Goal: Task Accomplishment & Management: Complete application form

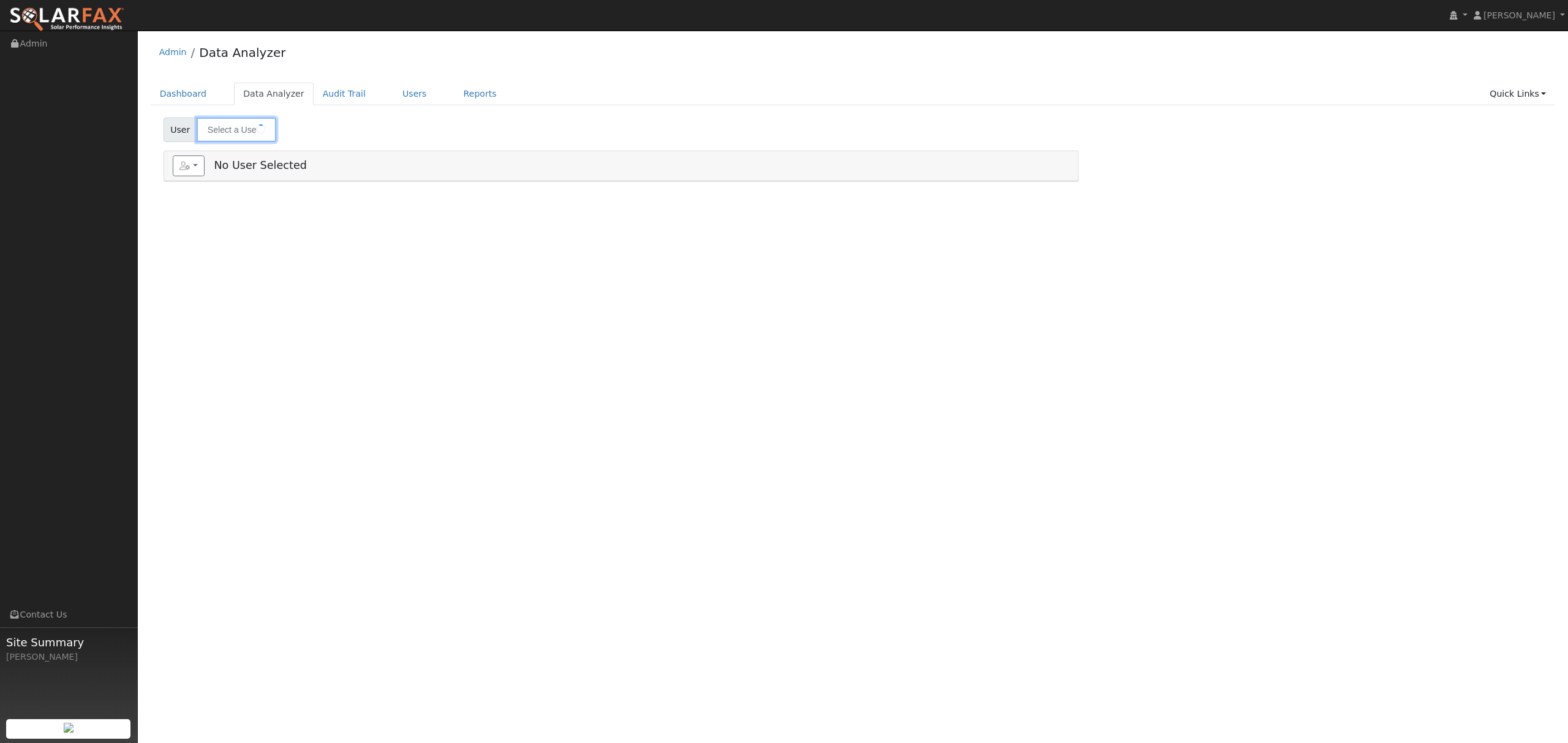
type input "mark serpa"
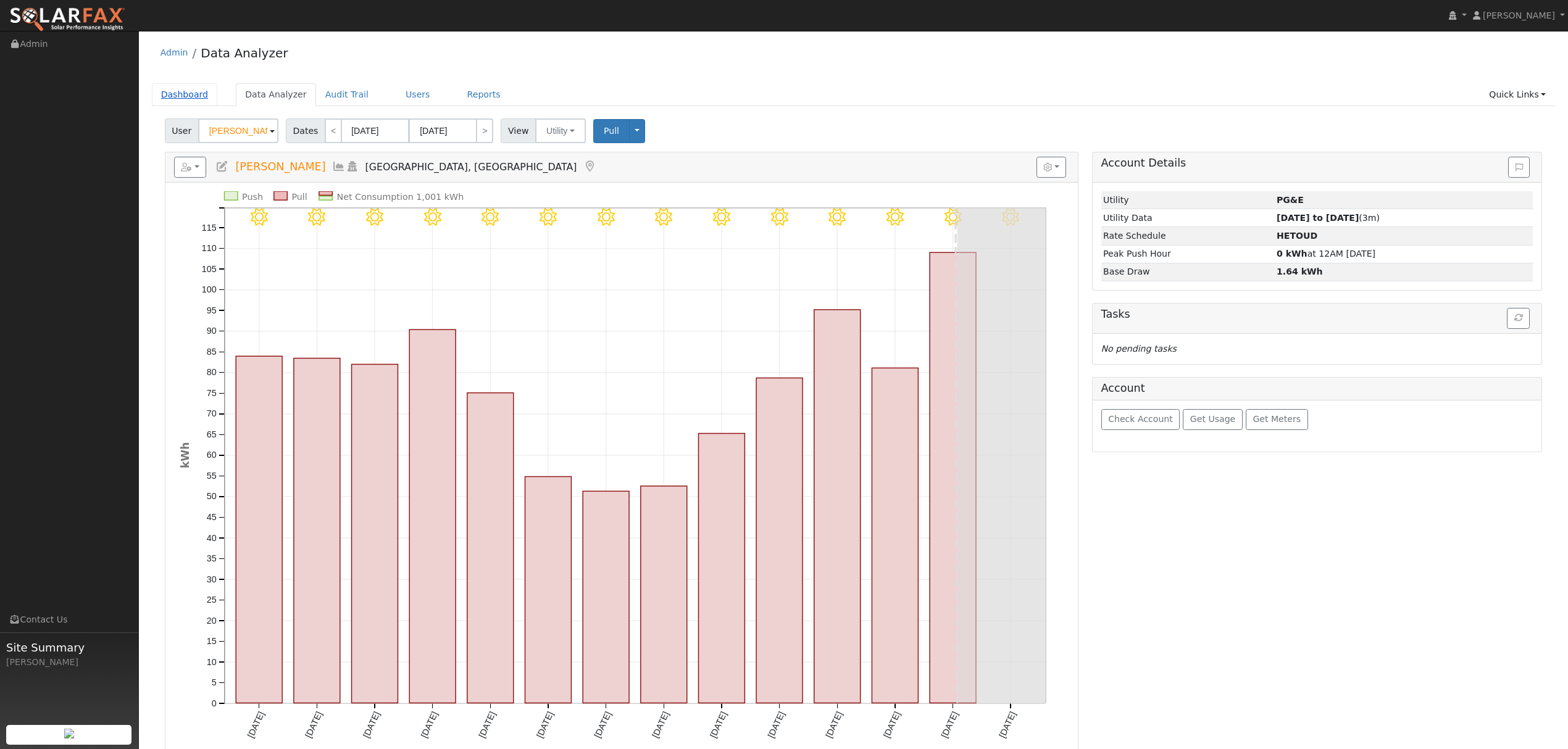
click at [188, 90] on link "Dashboard" at bounding box center [184, 94] width 66 height 23
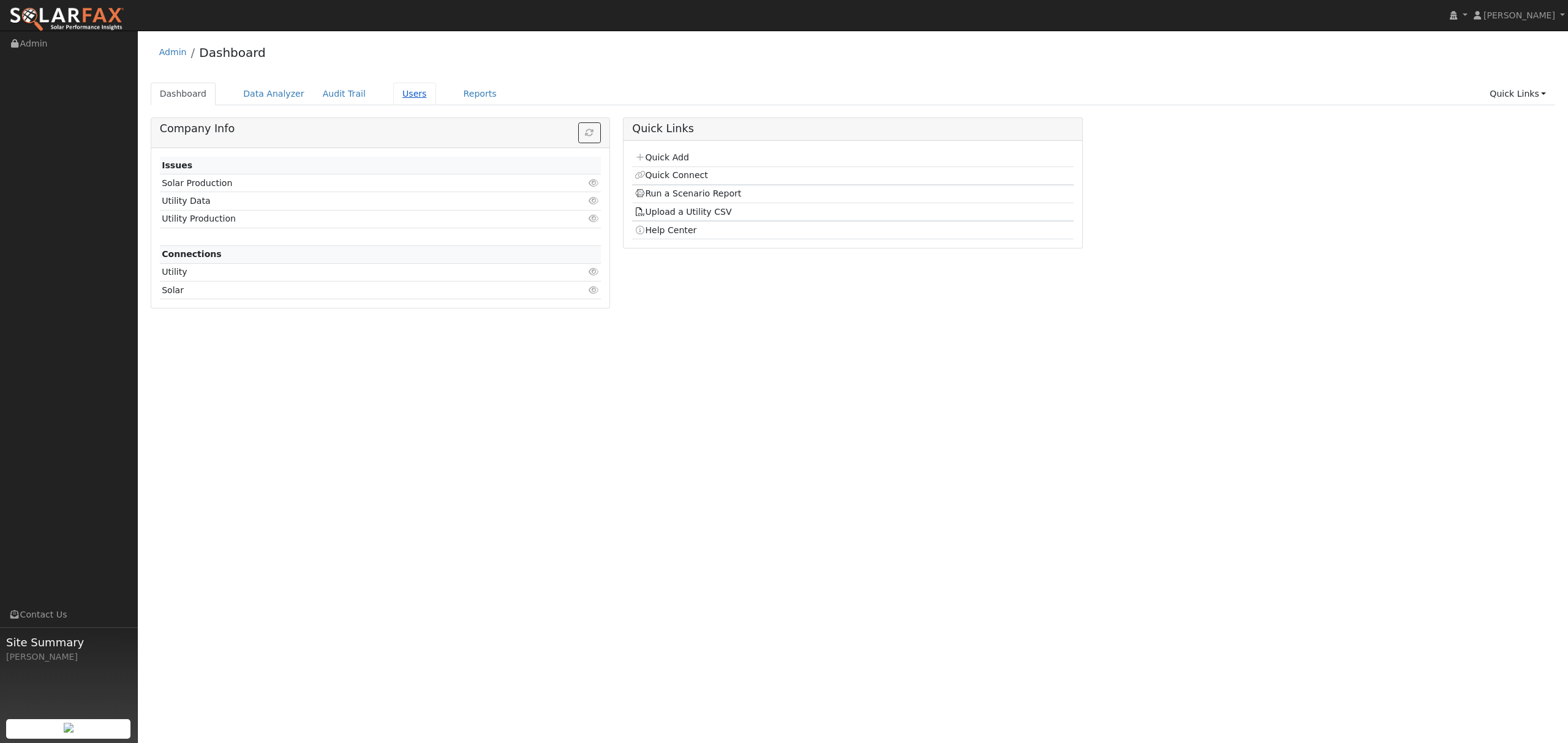
click at [401, 84] on link "Users" at bounding box center [414, 94] width 43 height 23
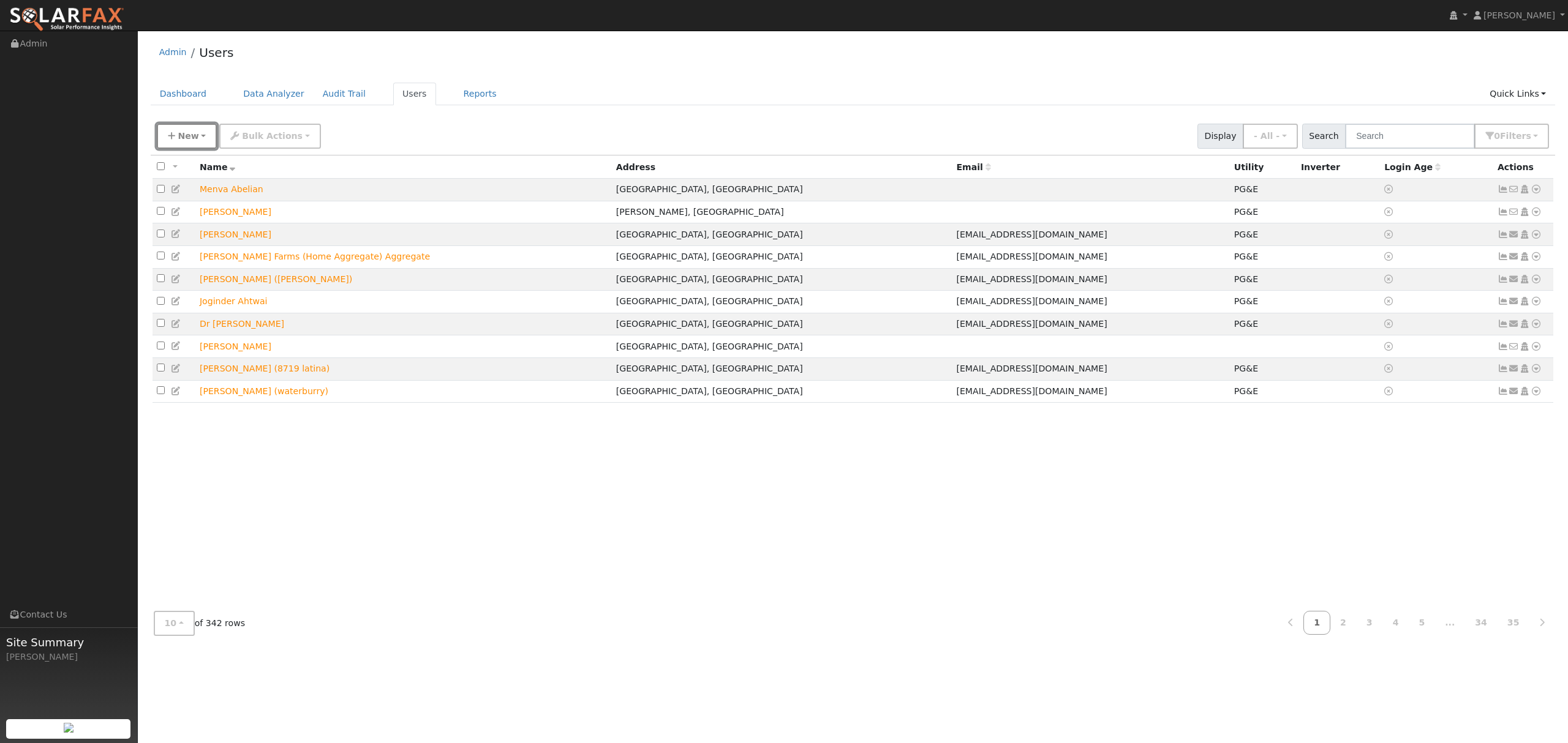
click at [187, 133] on span "New" at bounding box center [188, 135] width 21 height 9
click at [184, 176] on hr at bounding box center [207, 176] width 101 height 1
click at [191, 126] on button "New" at bounding box center [187, 136] width 61 height 26
click at [179, 185] on link "Quick Add" at bounding box center [207, 189] width 101 height 17
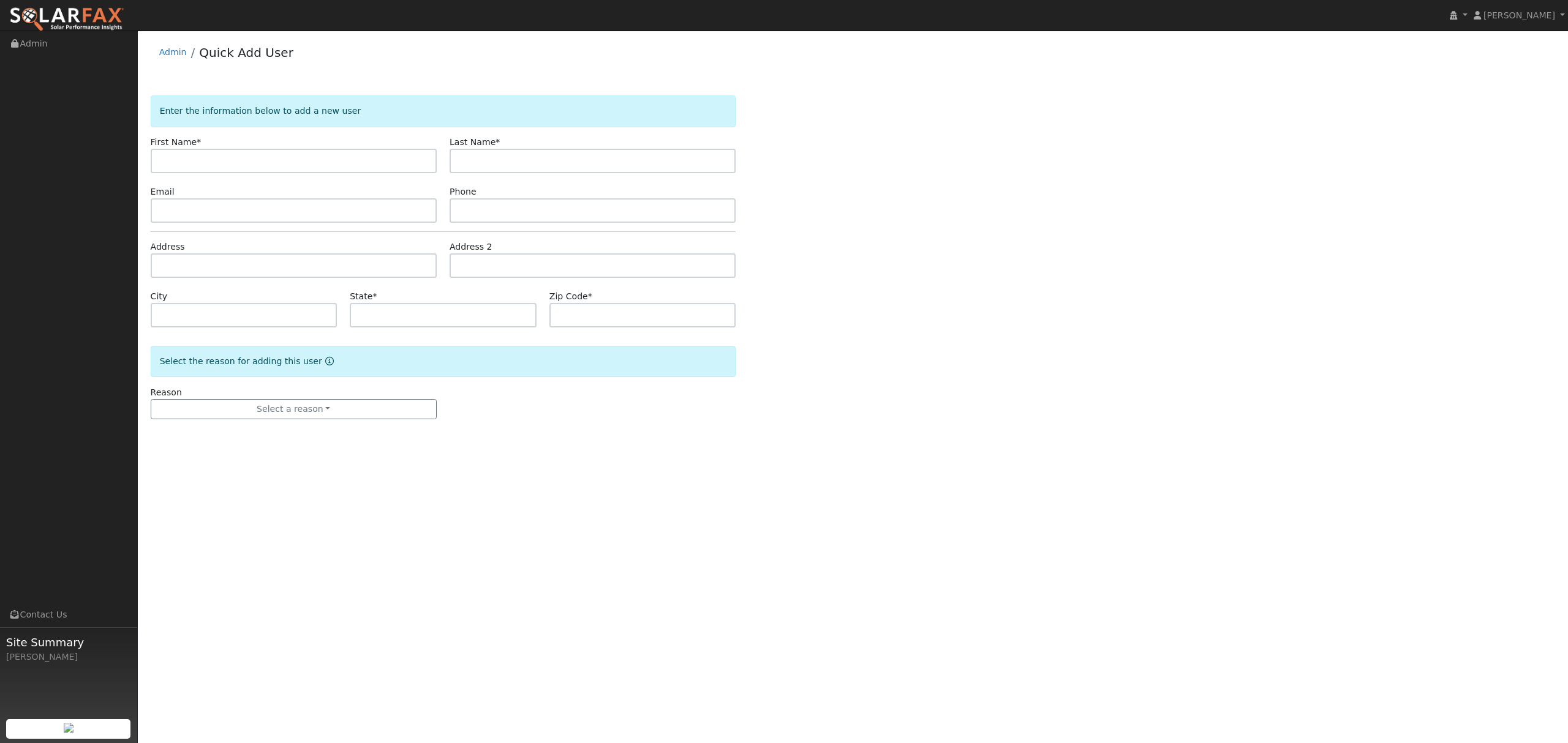
click at [299, 162] on input "text" at bounding box center [294, 161] width 286 height 25
type input "martin"
type input "Nielson"
click at [169, 162] on input "martin" at bounding box center [294, 161] width 286 height 25
type input "Martin"
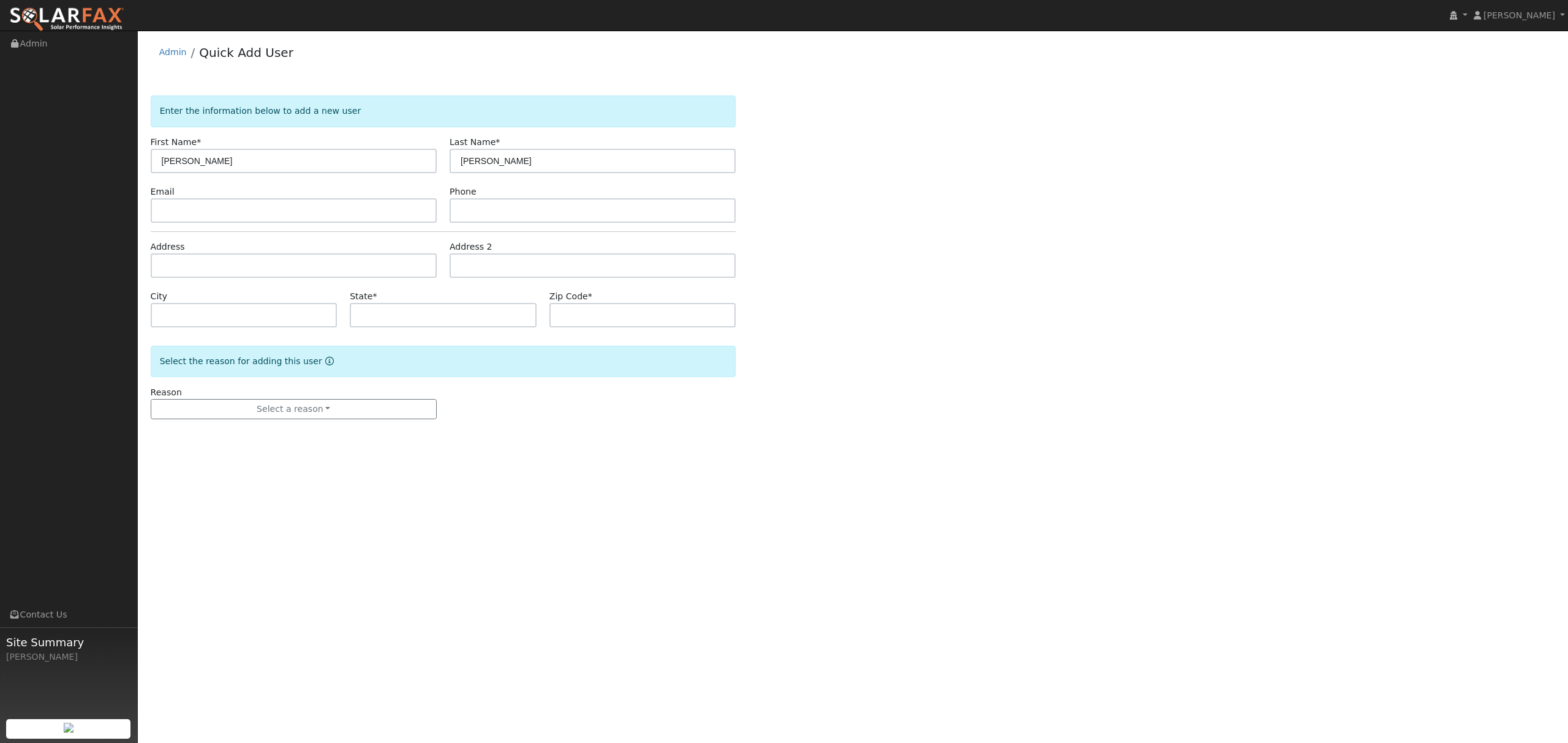
click at [216, 280] on form "Enter the information below to add a new user First Name * Martin Last Name * N…" at bounding box center [443, 270] width 585 height 348
click at [219, 271] on input "text" at bounding box center [294, 266] width 286 height 25
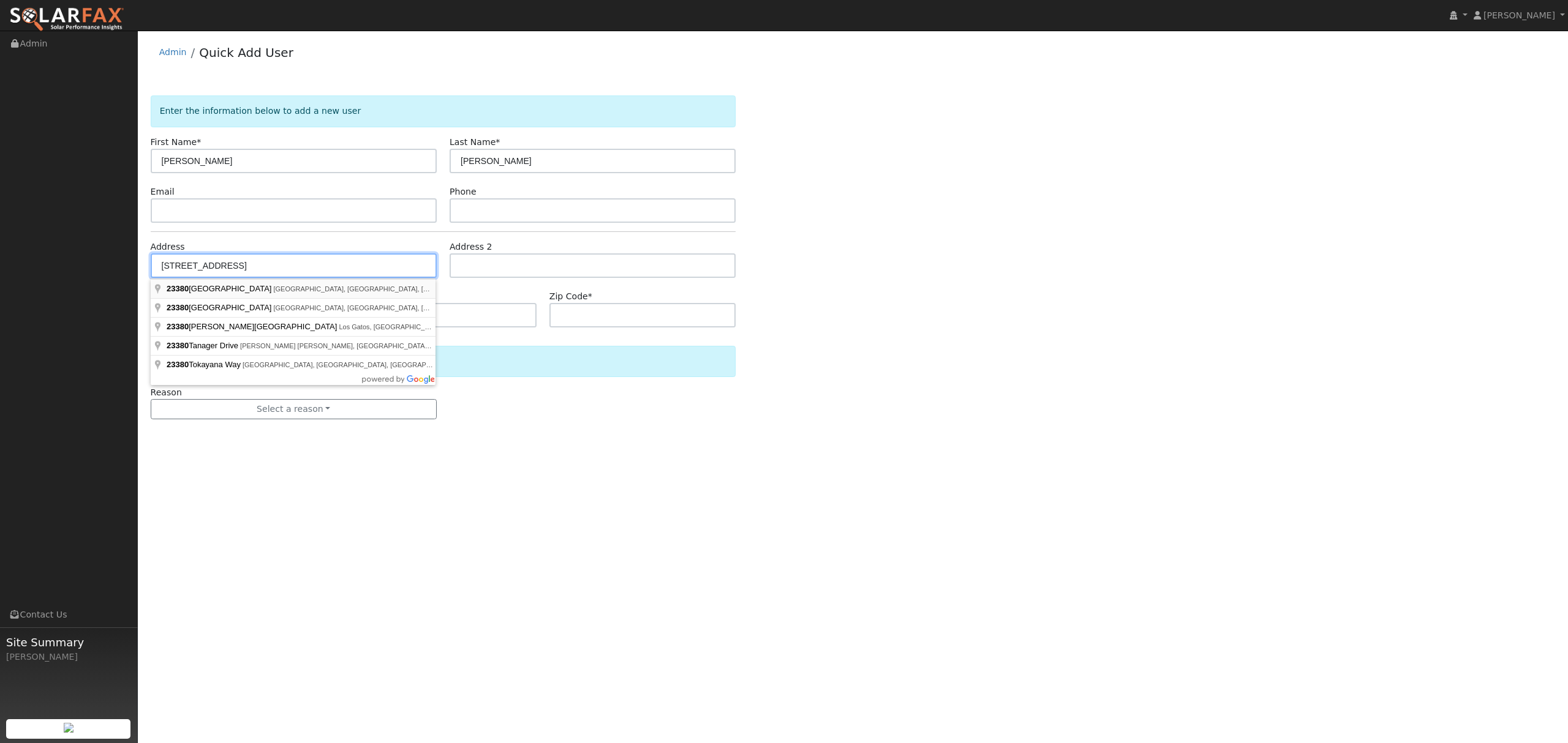
type input "23380 North Pearl Road"
type input "Dogtown"
type input "CA"
type input "95220"
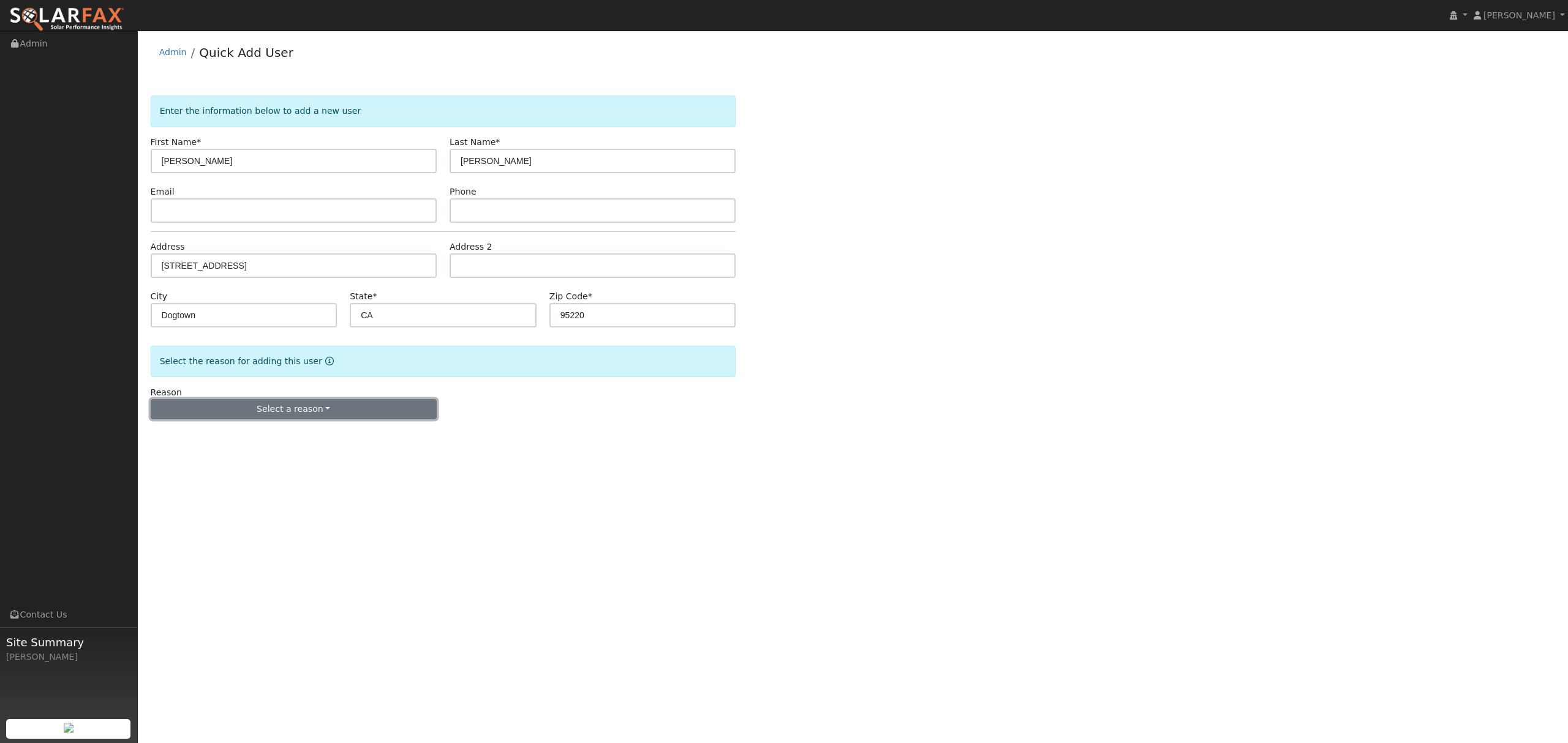
click at [306, 410] on button "Select a reason" at bounding box center [294, 410] width 286 height 21
click at [211, 439] on link "New lead" at bounding box center [219, 434] width 135 height 17
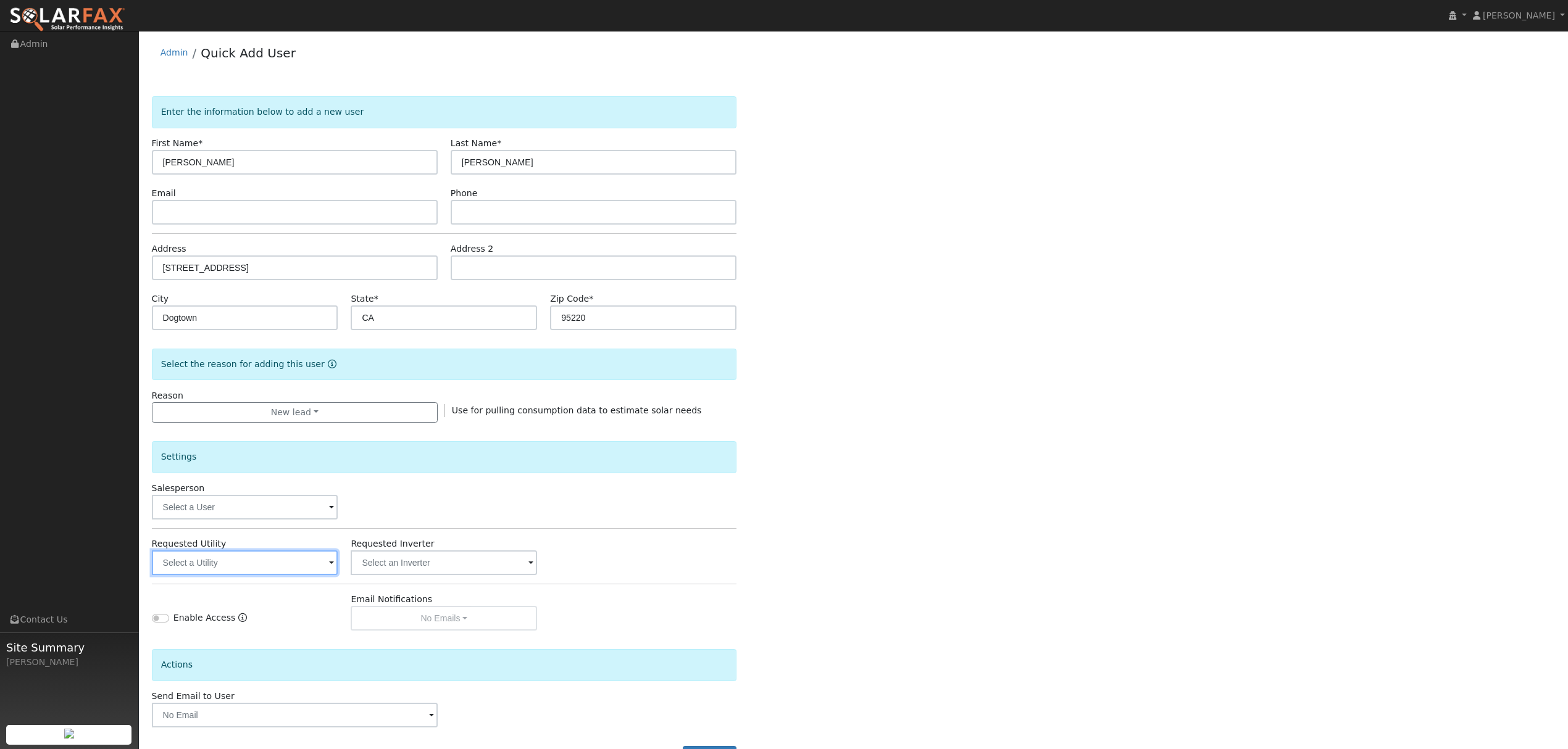
click at [223, 569] on input "text" at bounding box center [244, 563] width 186 height 25
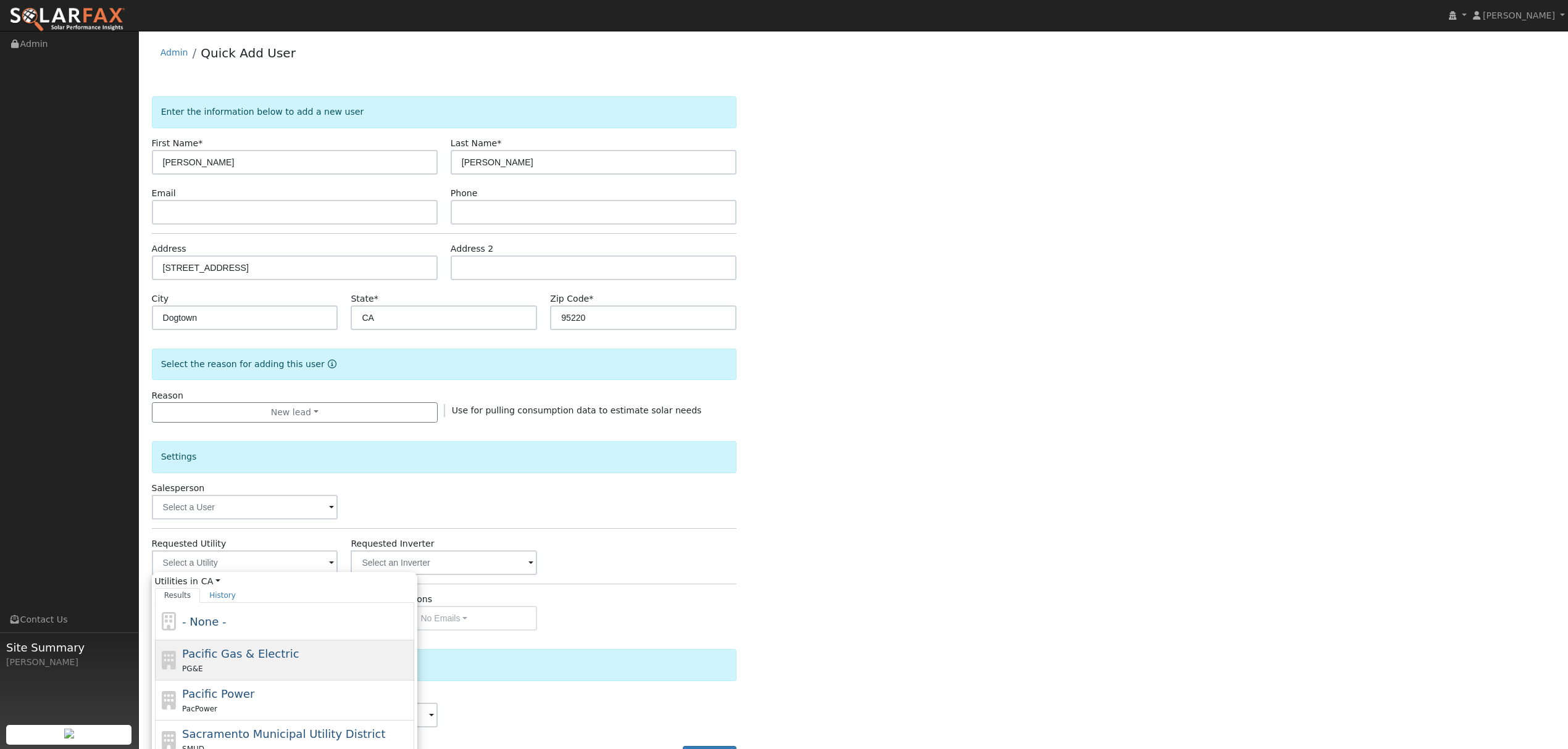
click at [209, 667] on div "PG&E" at bounding box center [297, 669] width 229 height 13
type input "Pacific Gas & Electric"
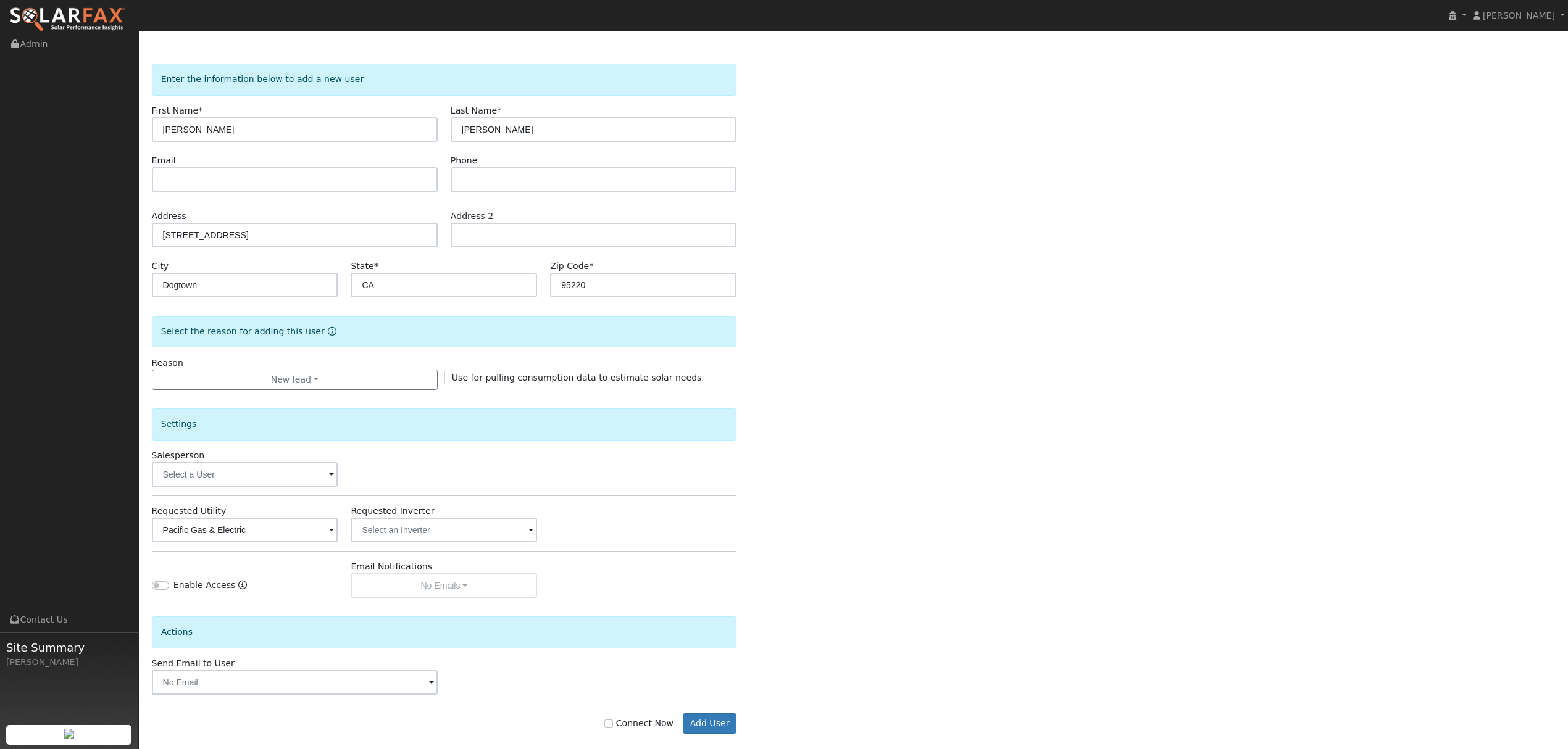
scroll to position [50, 0]
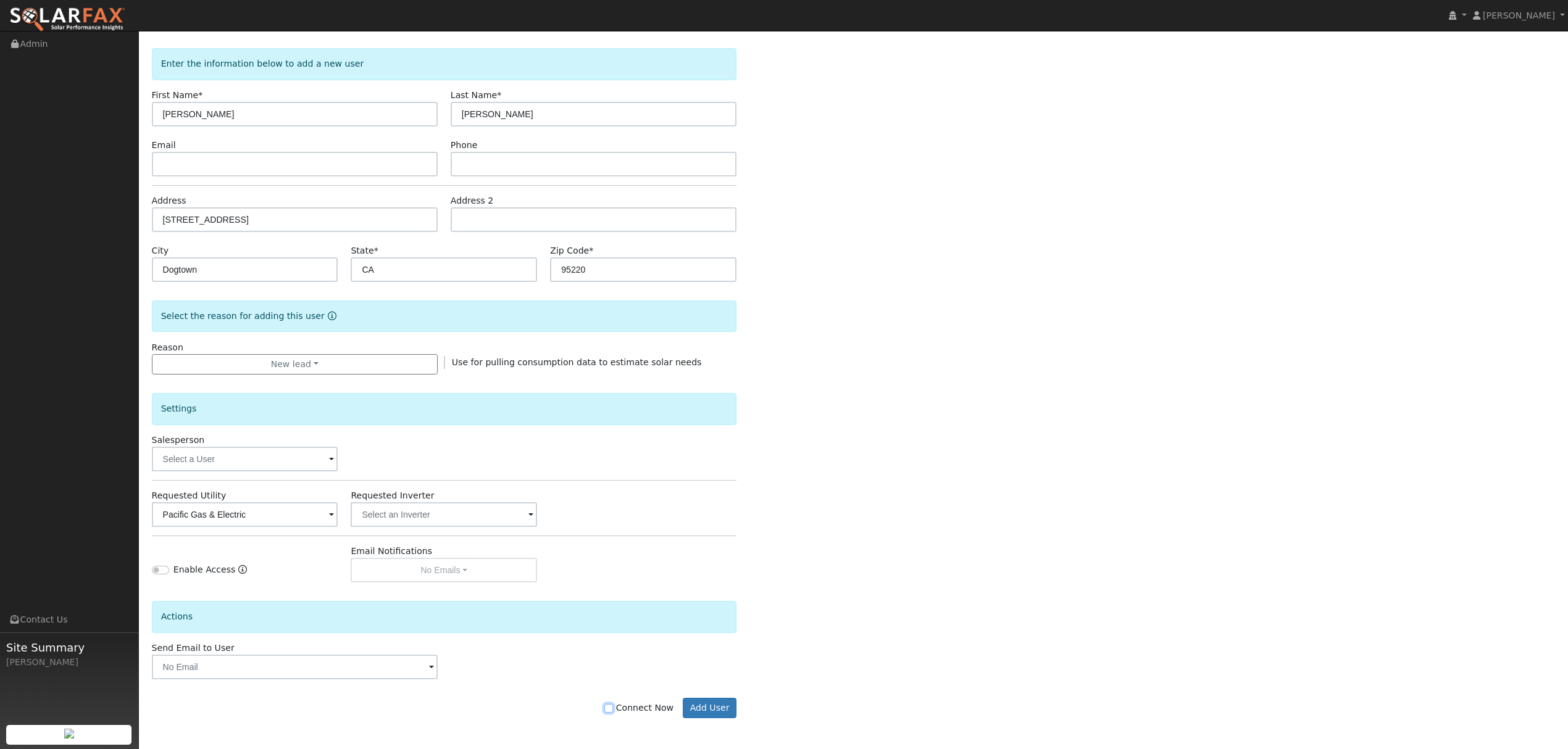
click at [613, 712] on input "Connect Now" at bounding box center [608, 708] width 9 height 9
checkbox input "true"
click at [713, 706] on button "Add User" at bounding box center [709, 709] width 53 height 21
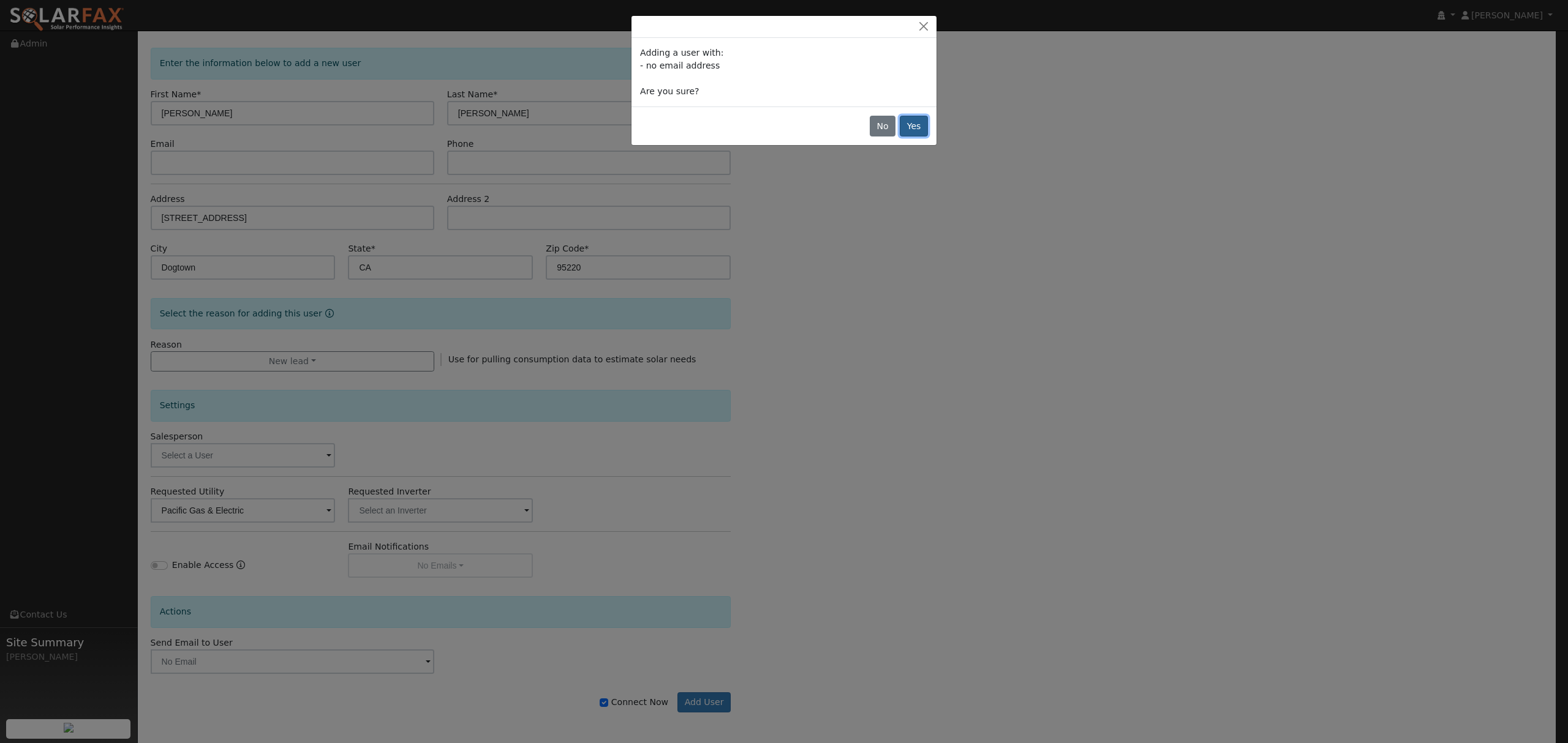
click at [912, 130] on button "Yes" at bounding box center [914, 126] width 28 height 21
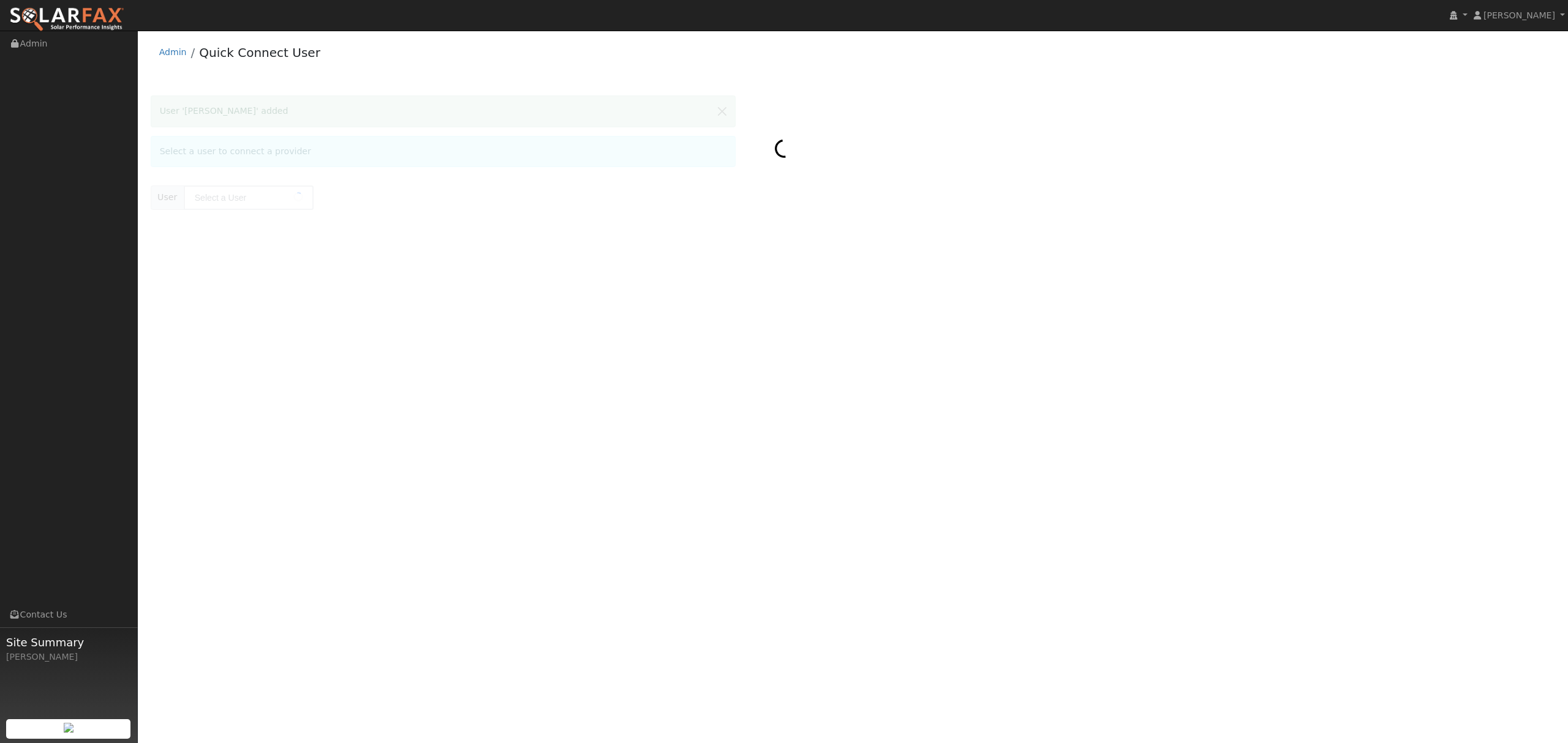
type input "[PERSON_NAME]"
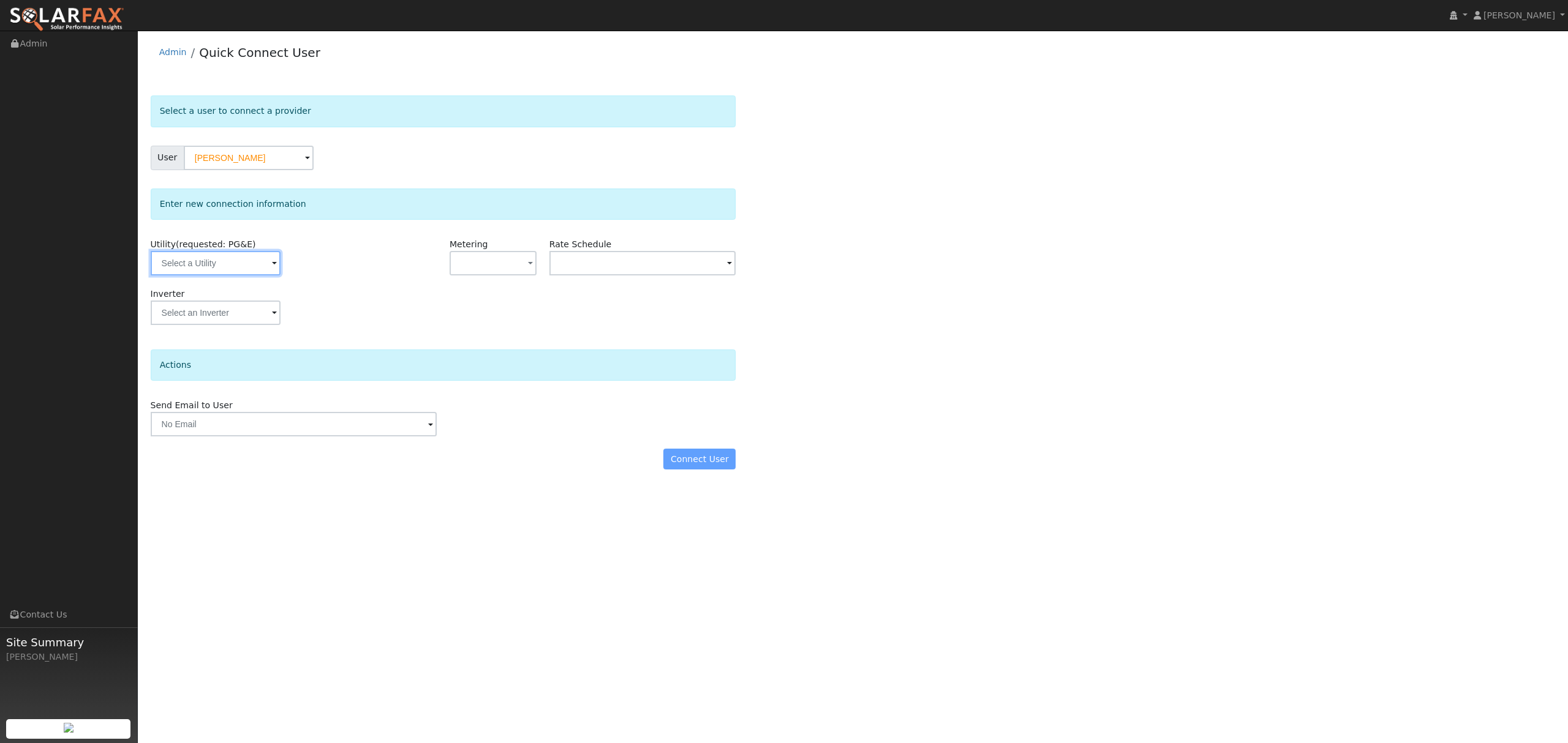
click at [222, 268] on input "text" at bounding box center [215, 263] width 130 height 25
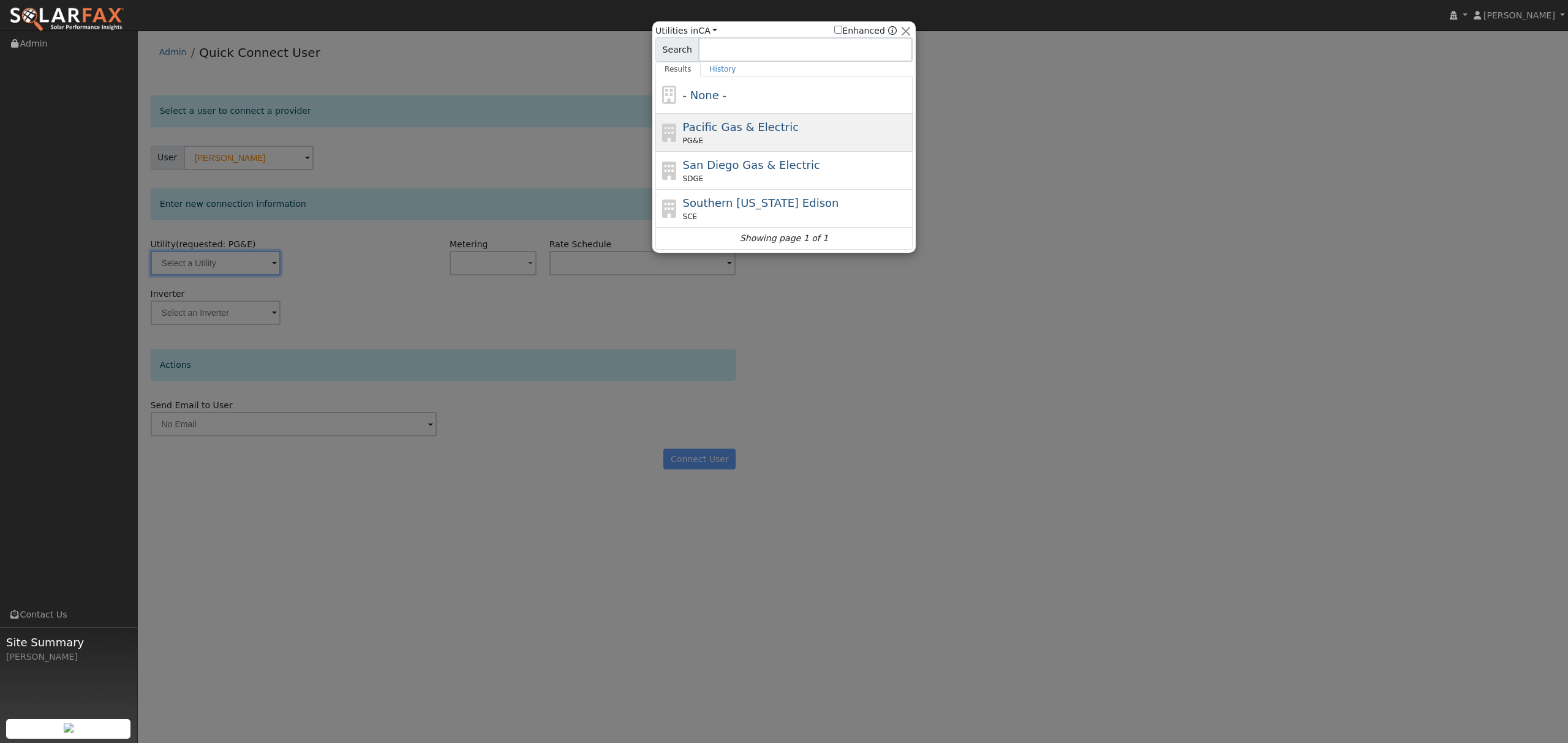
click at [710, 133] on span "Pacific Gas & Electric" at bounding box center [740, 127] width 116 height 13
type input "PG&E"
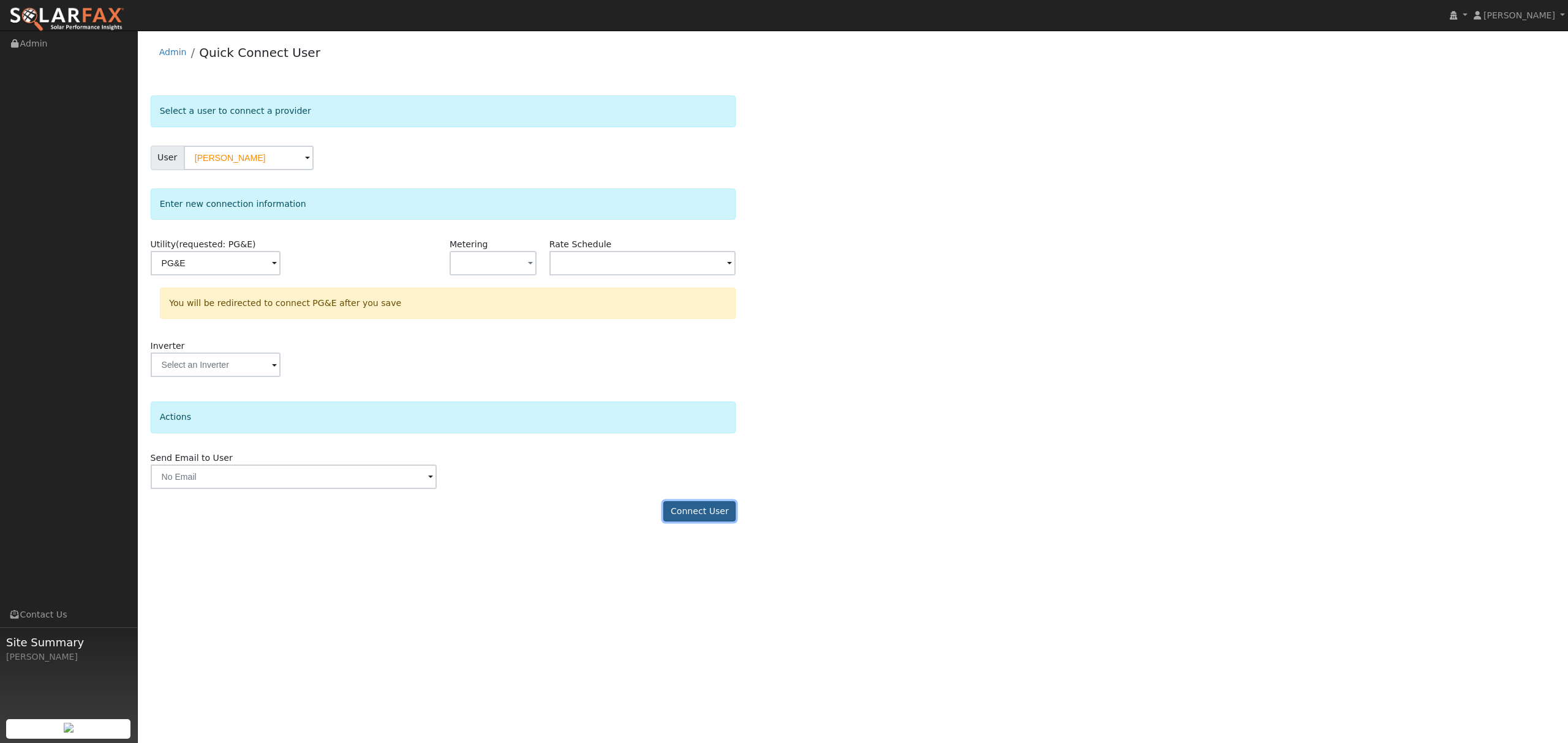
click at [697, 505] on button "Connect User" at bounding box center [700, 512] width 72 height 21
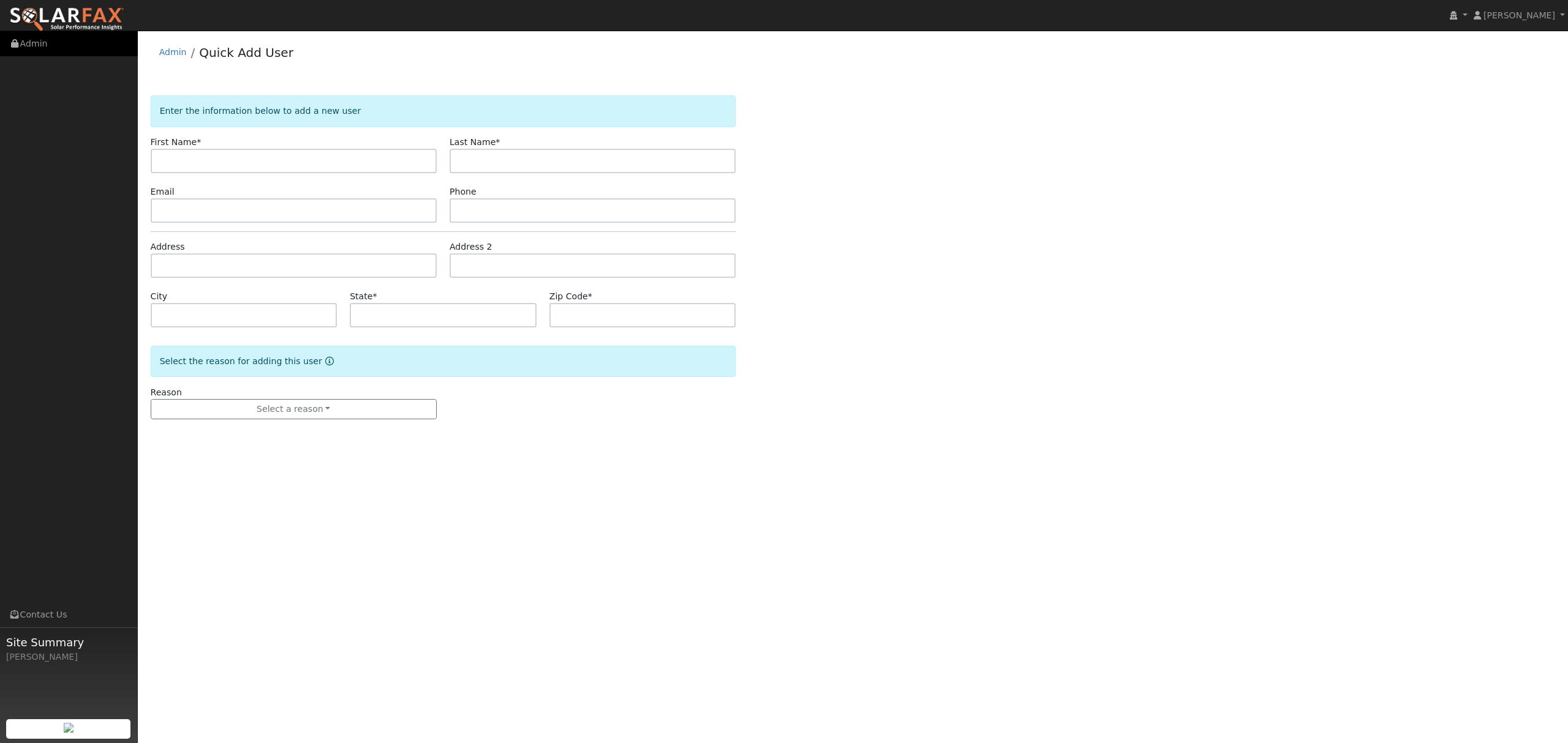
click at [20, 43] on link "Admin" at bounding box center [69, 44] width 138 height 26
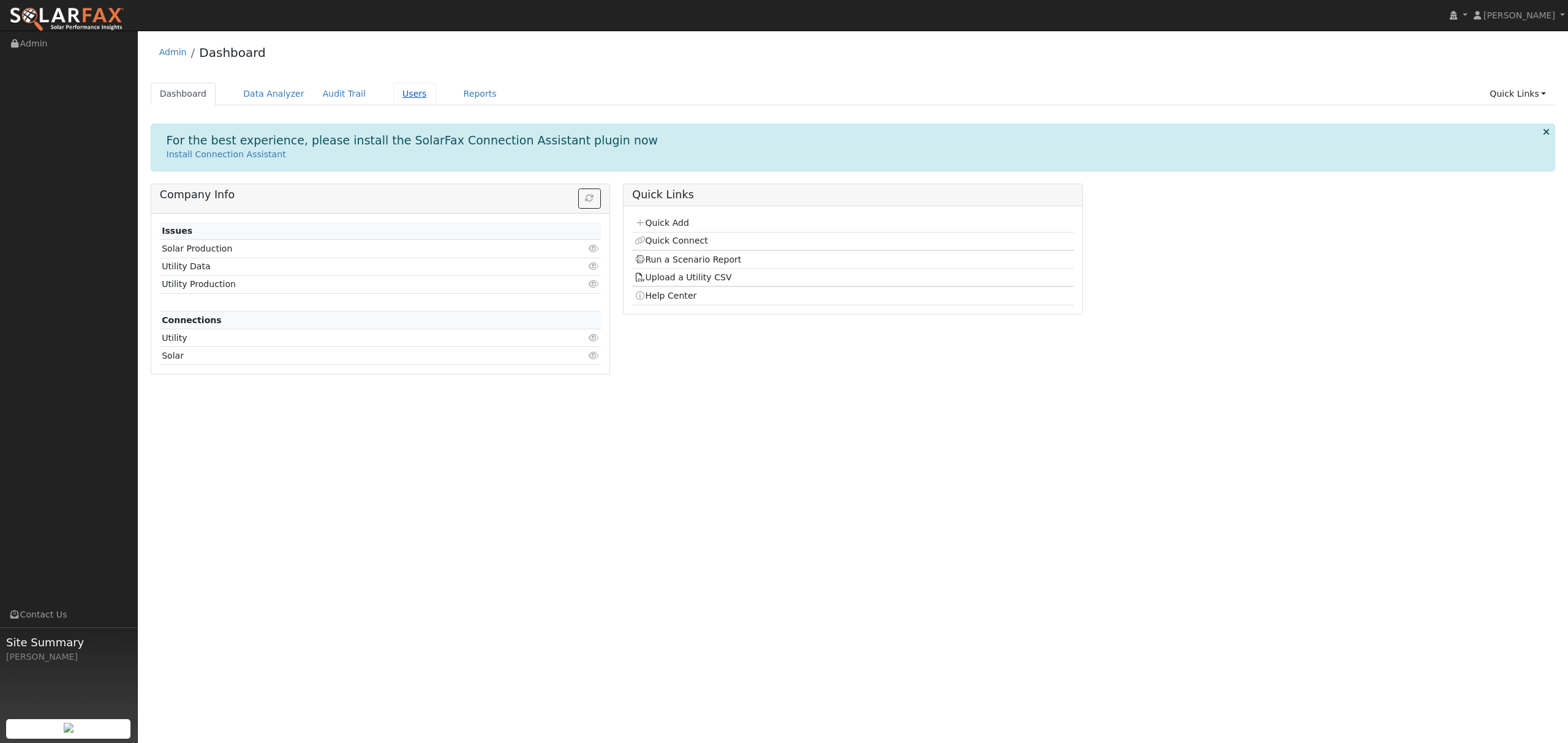
click at [395, 94] on link "Users" at bounding box center [414, 94] width 43 height 23
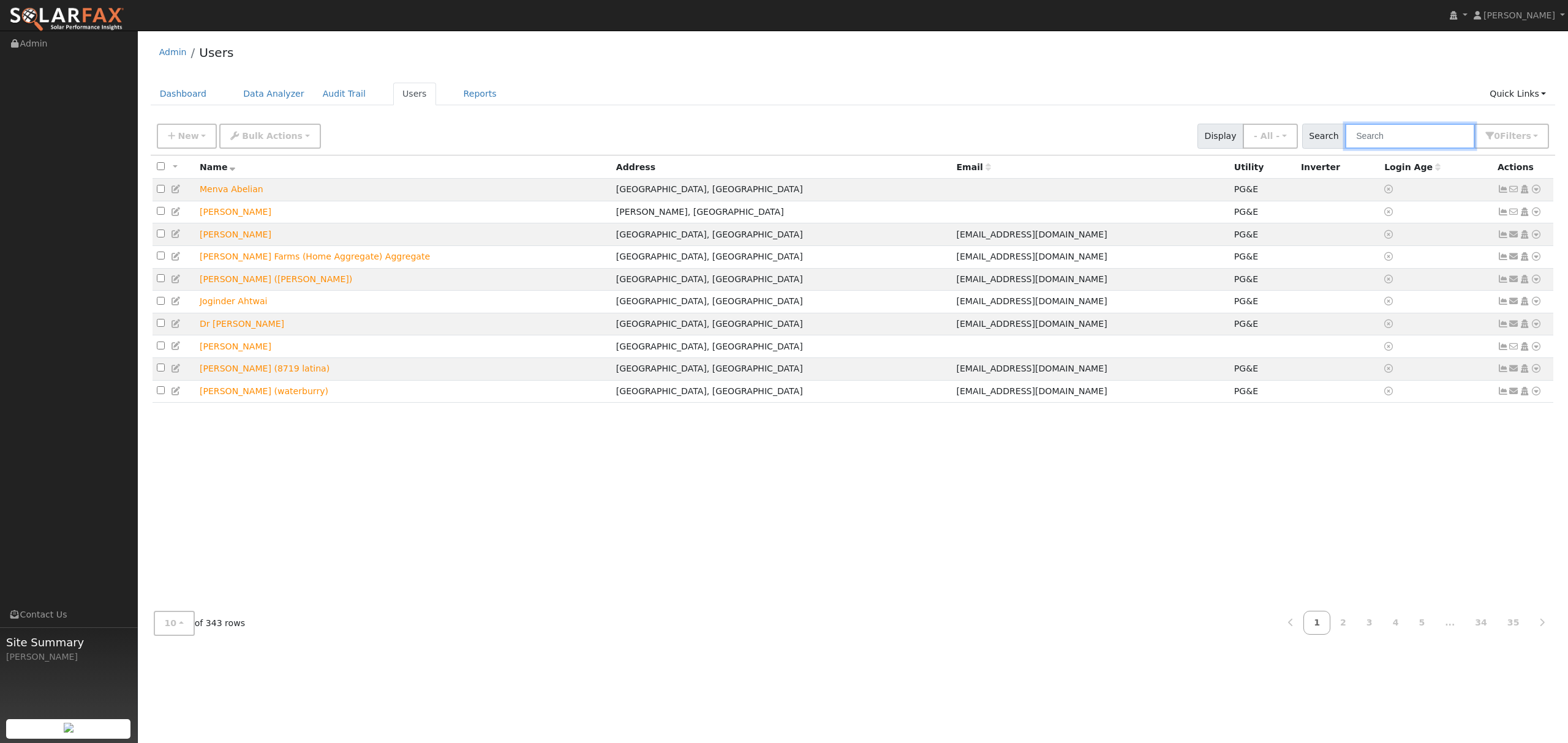
click at [1404, 131] on input "text" at bounding box center [1410, 136] width 130 height 26
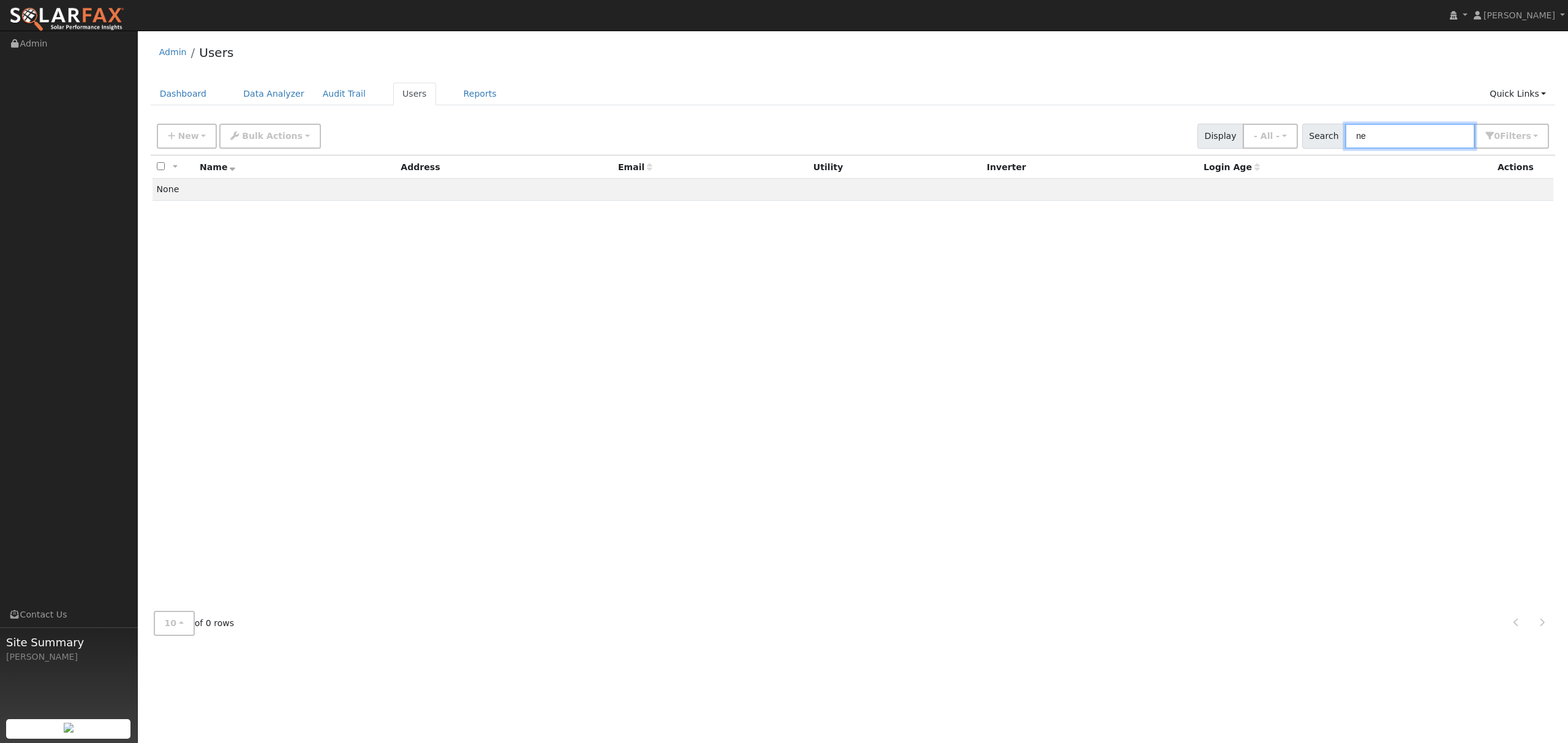
type input "n"
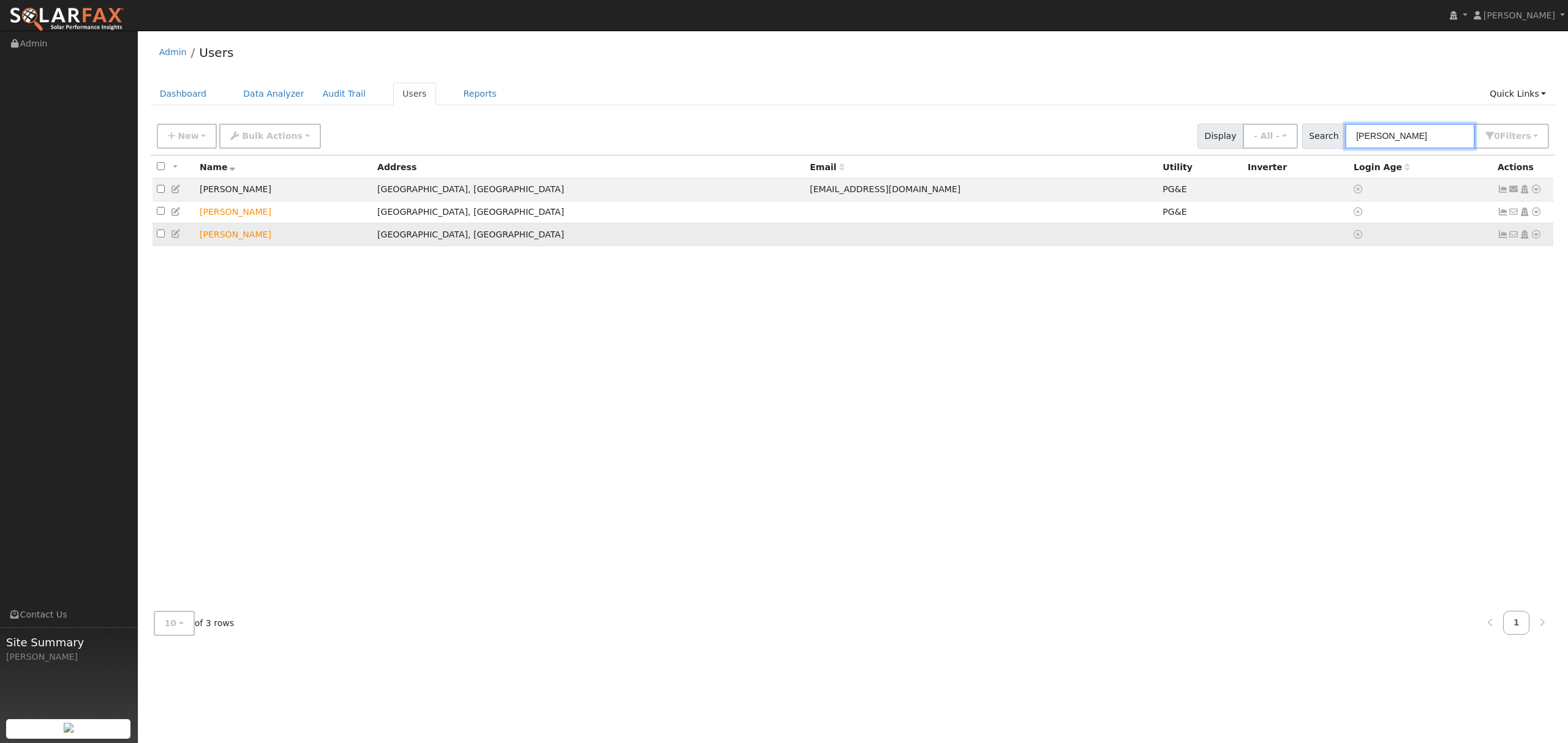
type input "martin"
click at [1539, 238] on icon at bounding box center [1537, 234] width 11 height 9
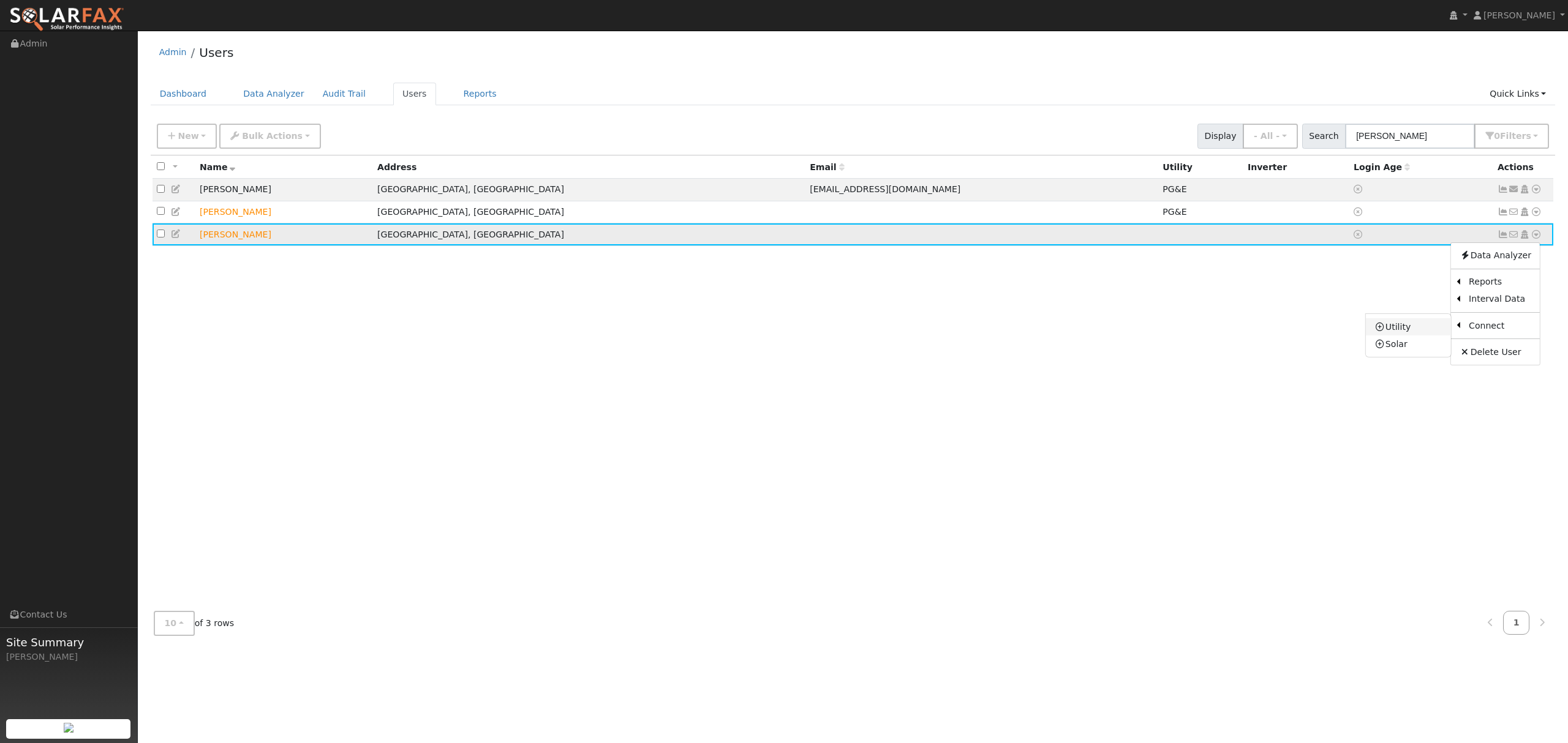
click at [1410, 328] on link "Utility" at bounding box center [1409, 327] width 85 height 17
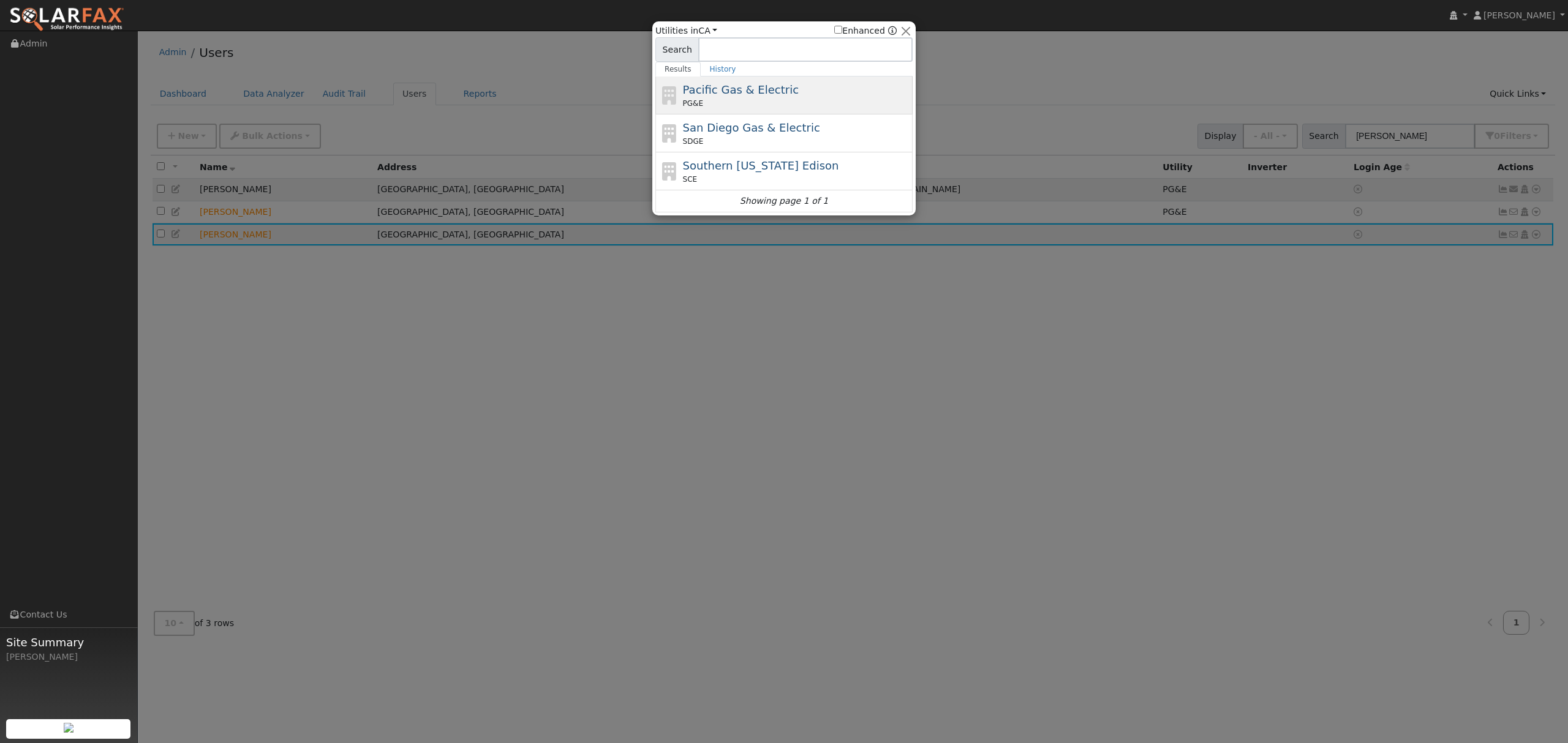
click at [772, 98] on div "Pacific Gas & Electric PG&E" at bounding box center [796, 95] width 227 height 27
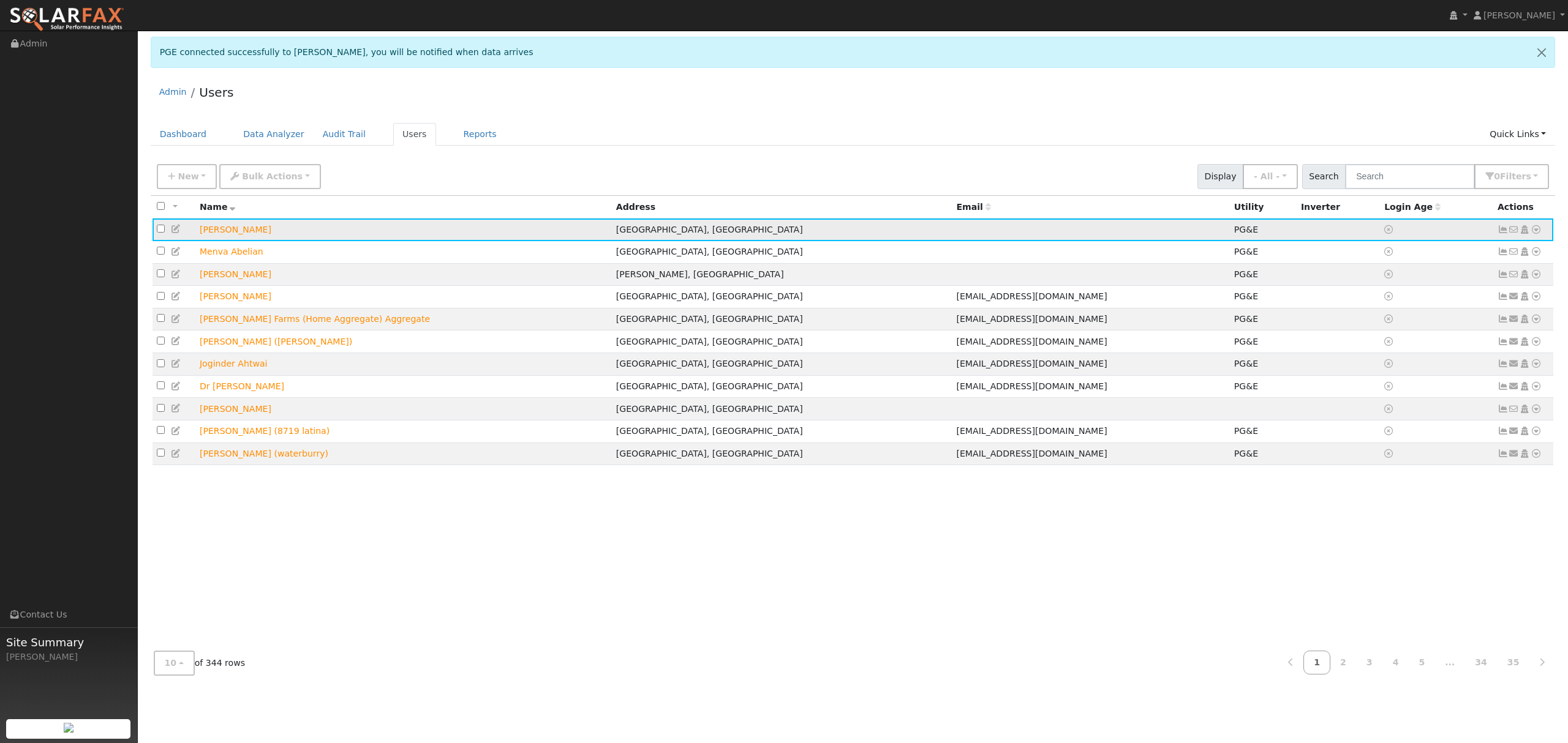
click at [1539, 230] on icon at bounding box center [1537, 229] width 11 height 9
click at [1470, 251] on icon at bounding box center [1466, 250] width 11 height 9
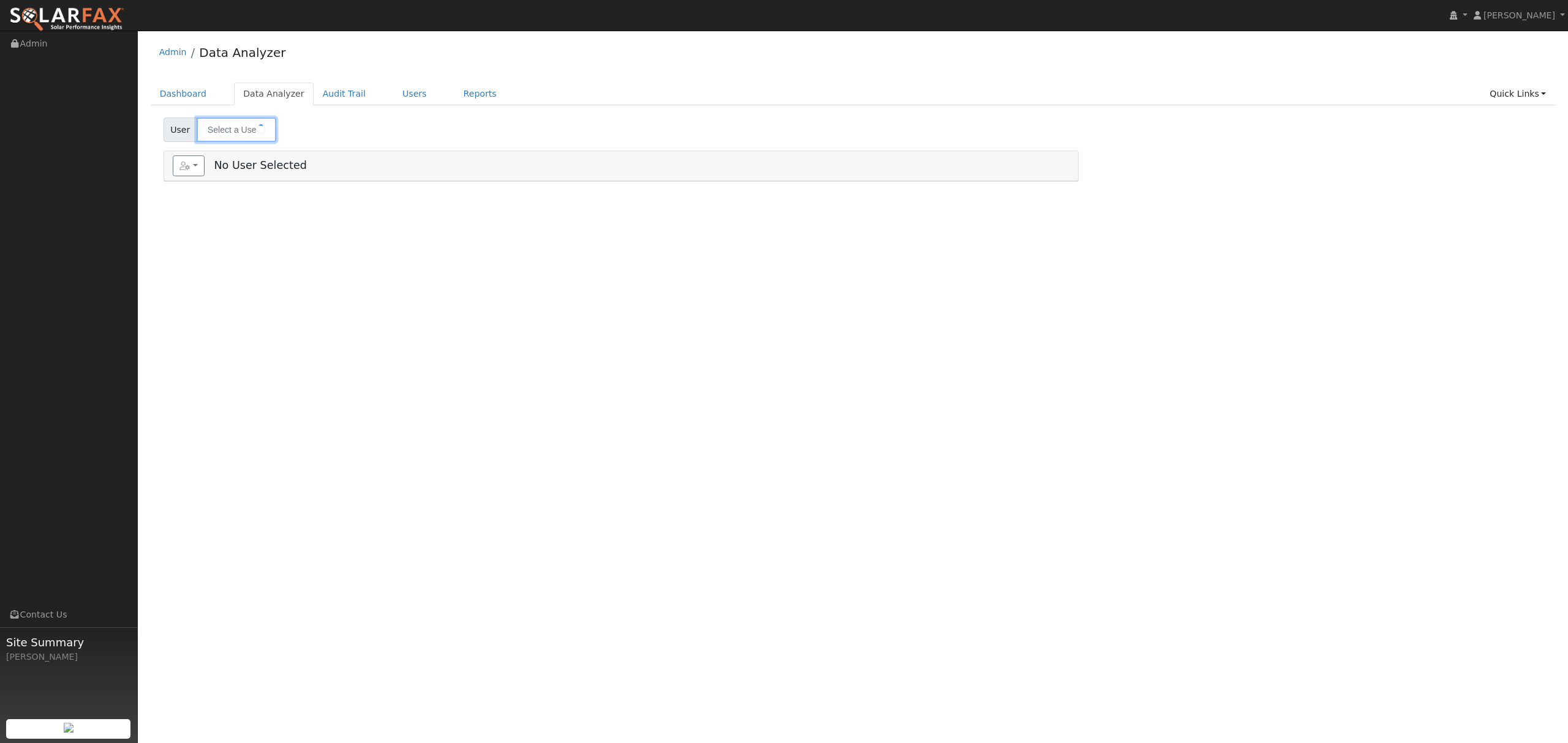
type input "[PERSON_NAME]"
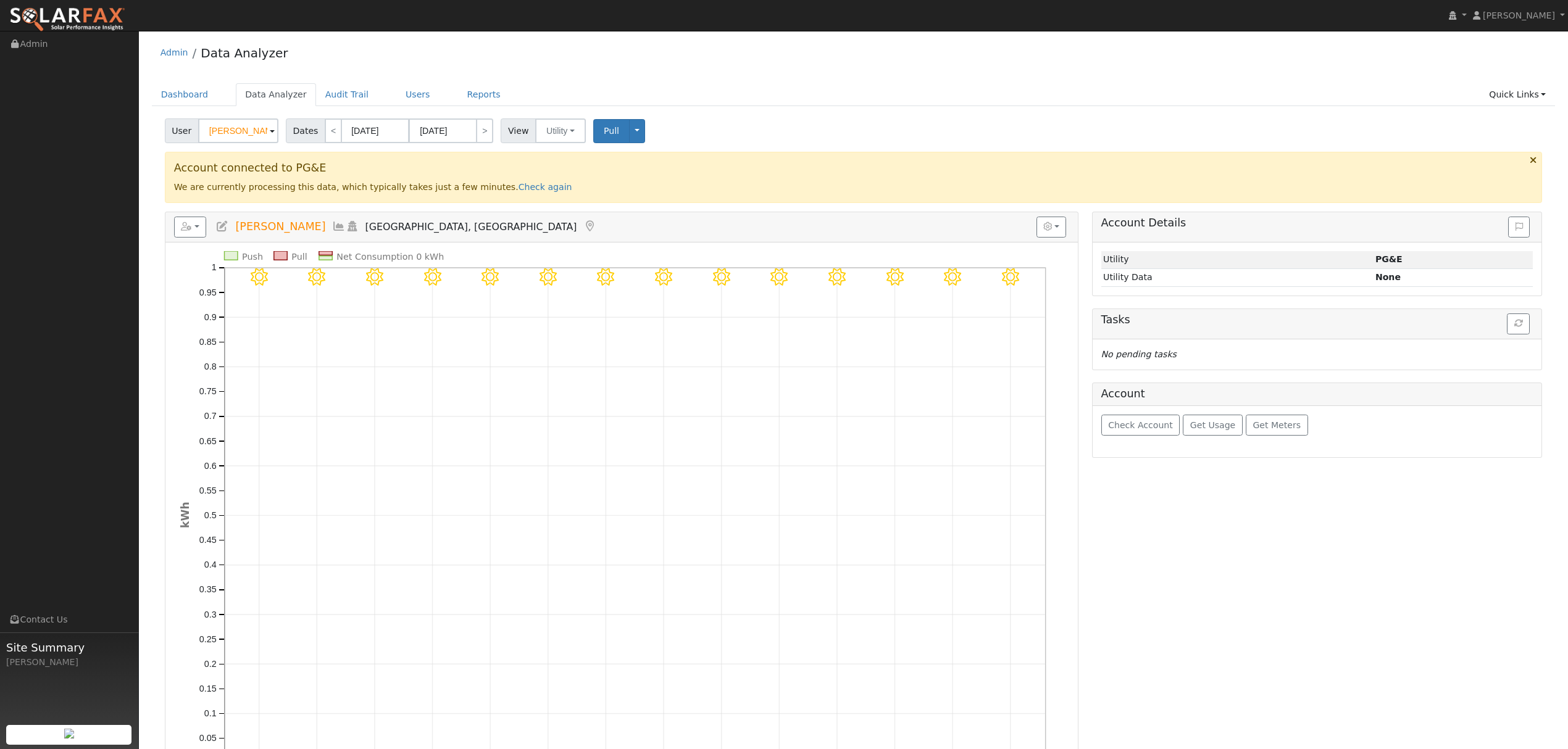
click at [309, 227] on h5 "Reports Scenario Health Check Energy Audit Account Timeline User Audit Trail In…" at bounding box center [621, 227] width 896 height 21
click at [332, 228] on icon at bounding box center [339, 227] width 13 height 11
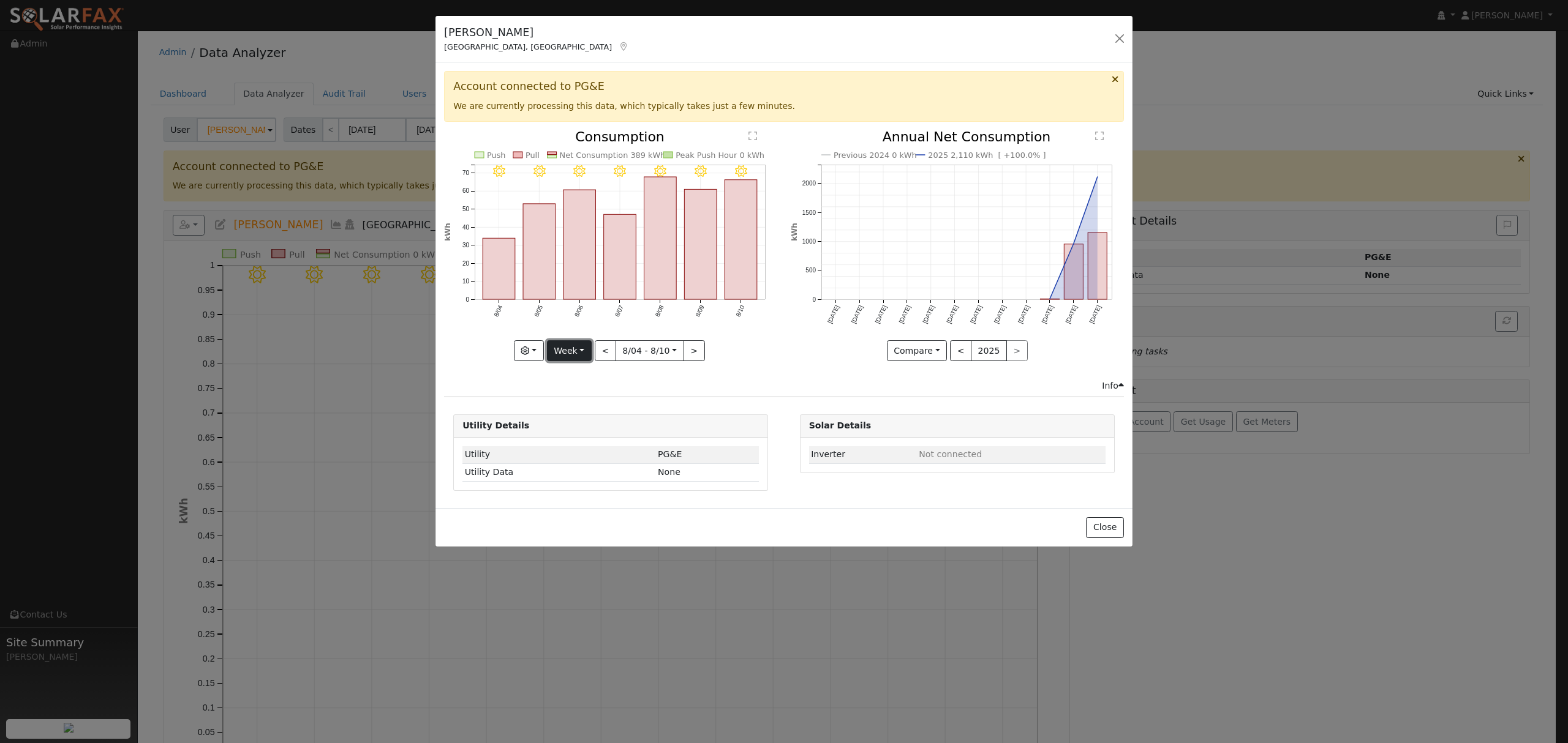
click at [574, 353] on button "Week" at bounding box center [569, 351] width 45 height 21
click at [592, 429] on link "Year" at bounding box center [590, 428] width 85 height 17
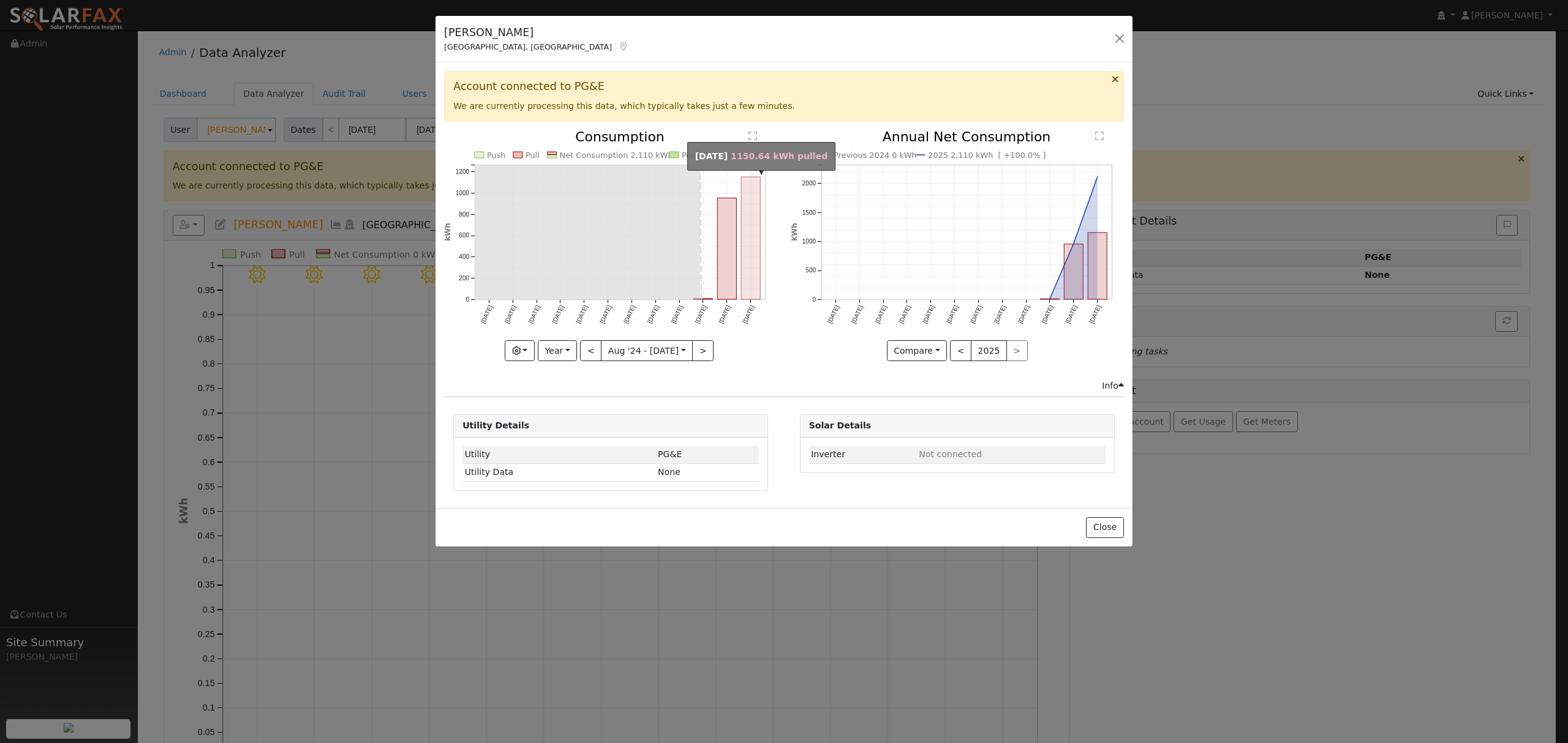
click at [748, 221] on rect "onclick=""" at bounding box center [751, 238] width 19 height 122
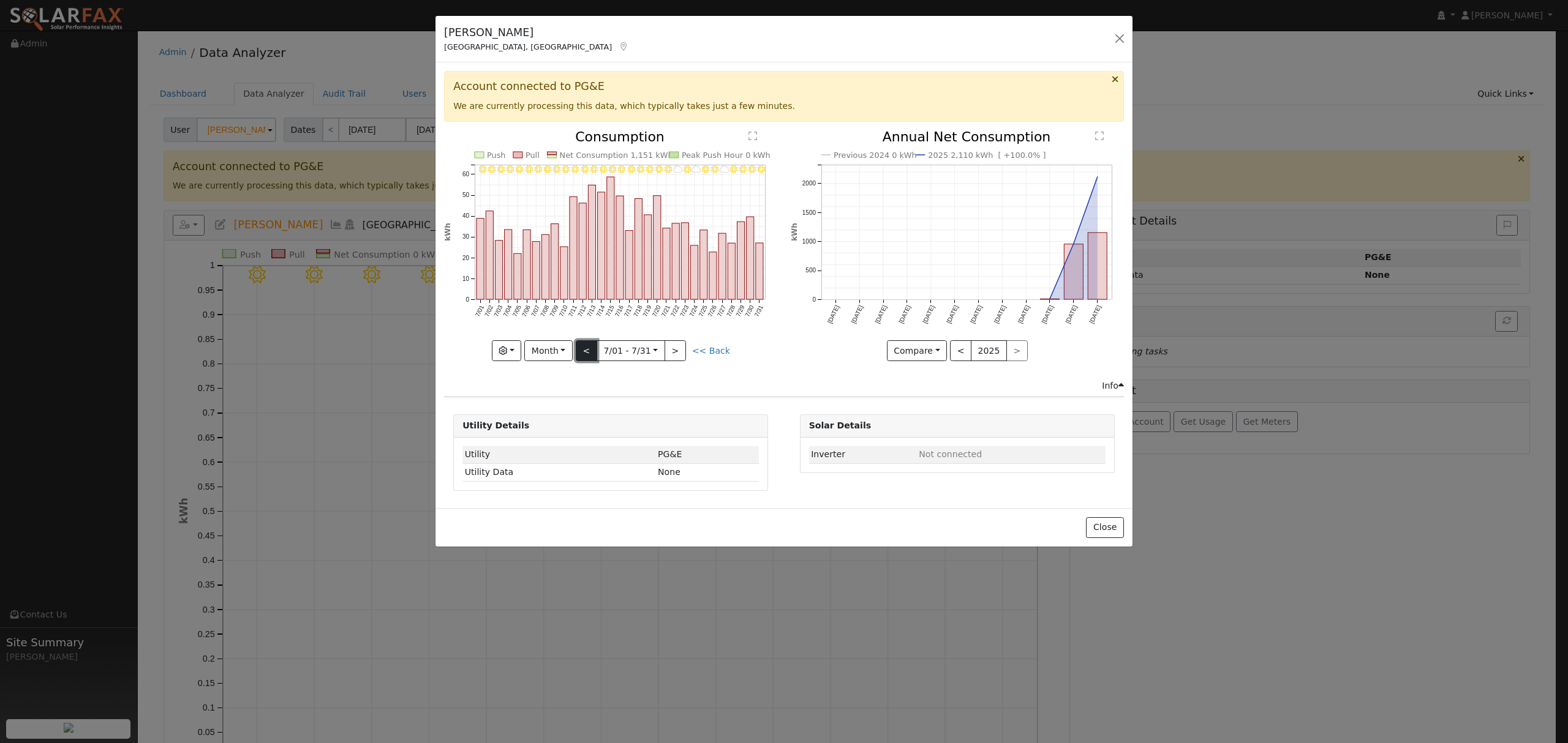
click at [591, 351] on button "<" at bounding box center [586, 351] width 22 height 21
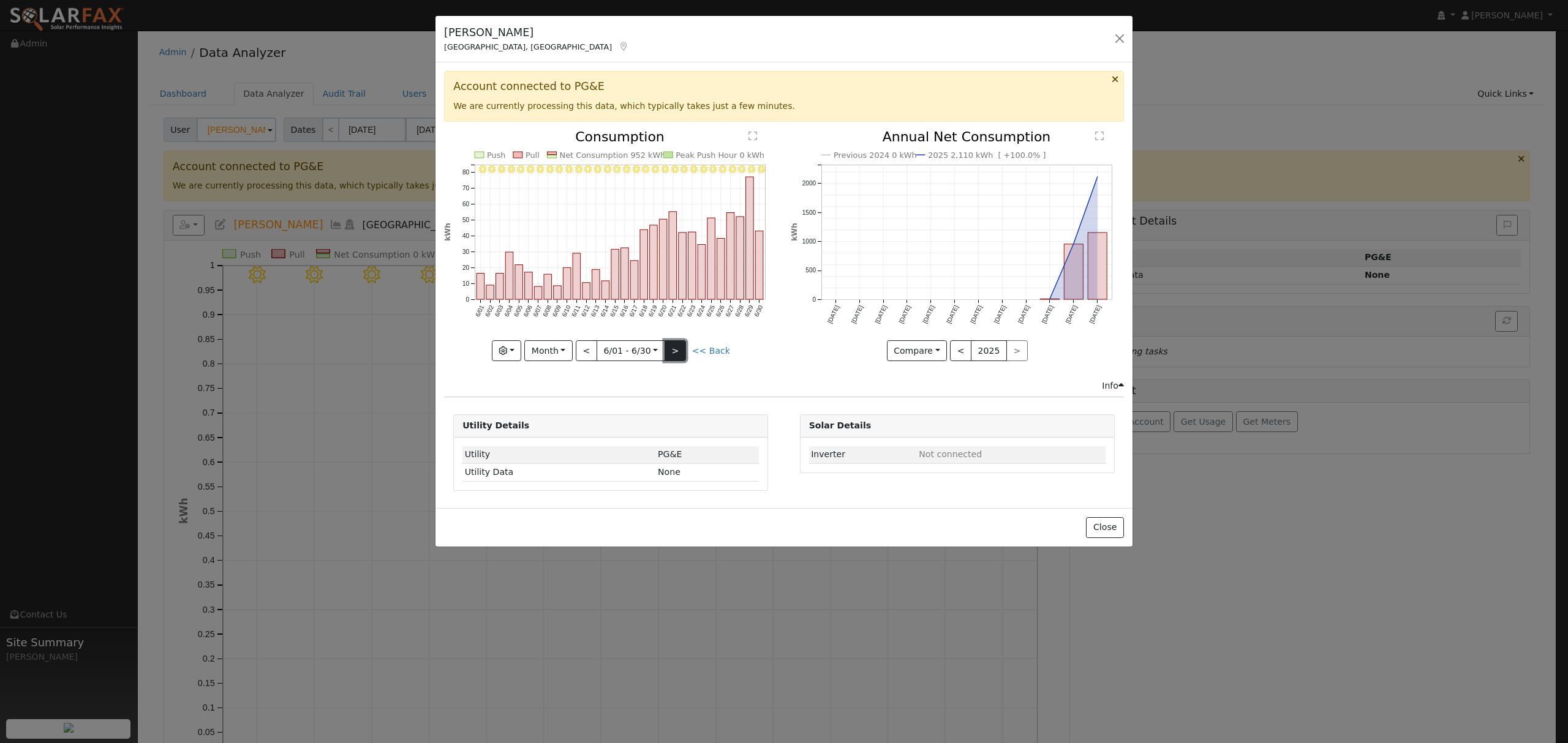
click at [685, 345] on button ">" at bounding box center [675, 351] width 22 height 21
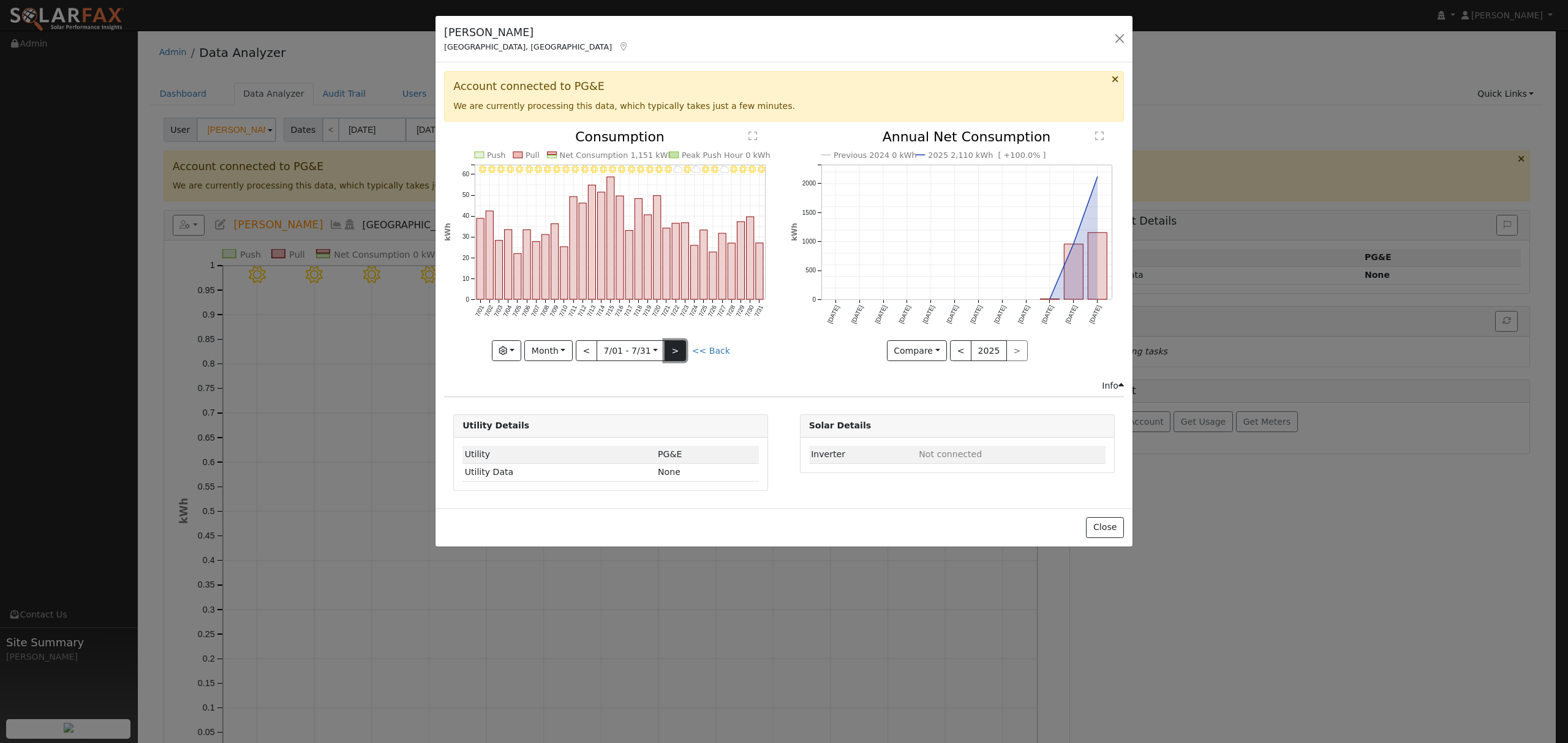
click at [671, 349] on button ">" at bounding box center [675, 351] width 22 height 21
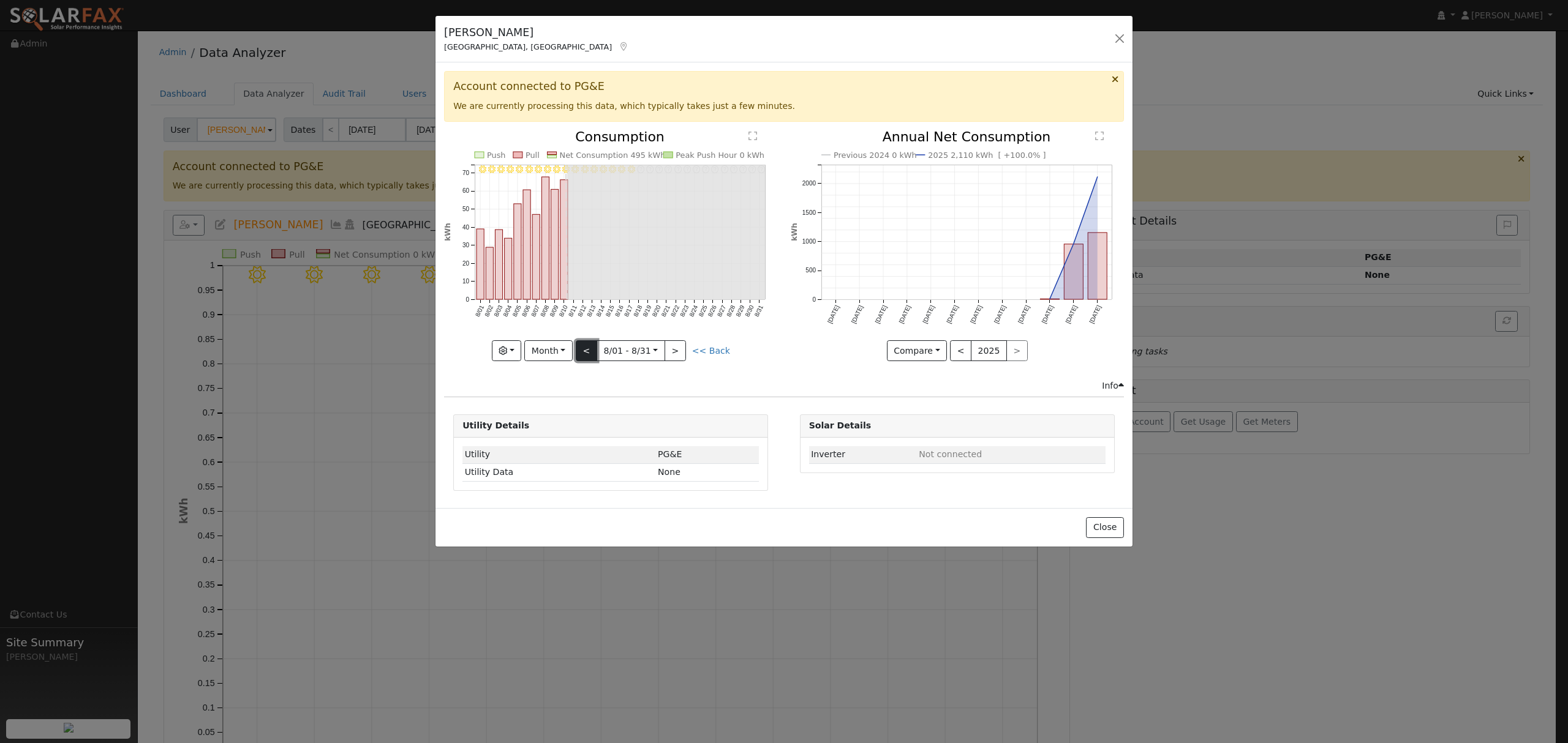
click at [596, 354] on button "<" at bounding box center [586, 351] width 22 height 21
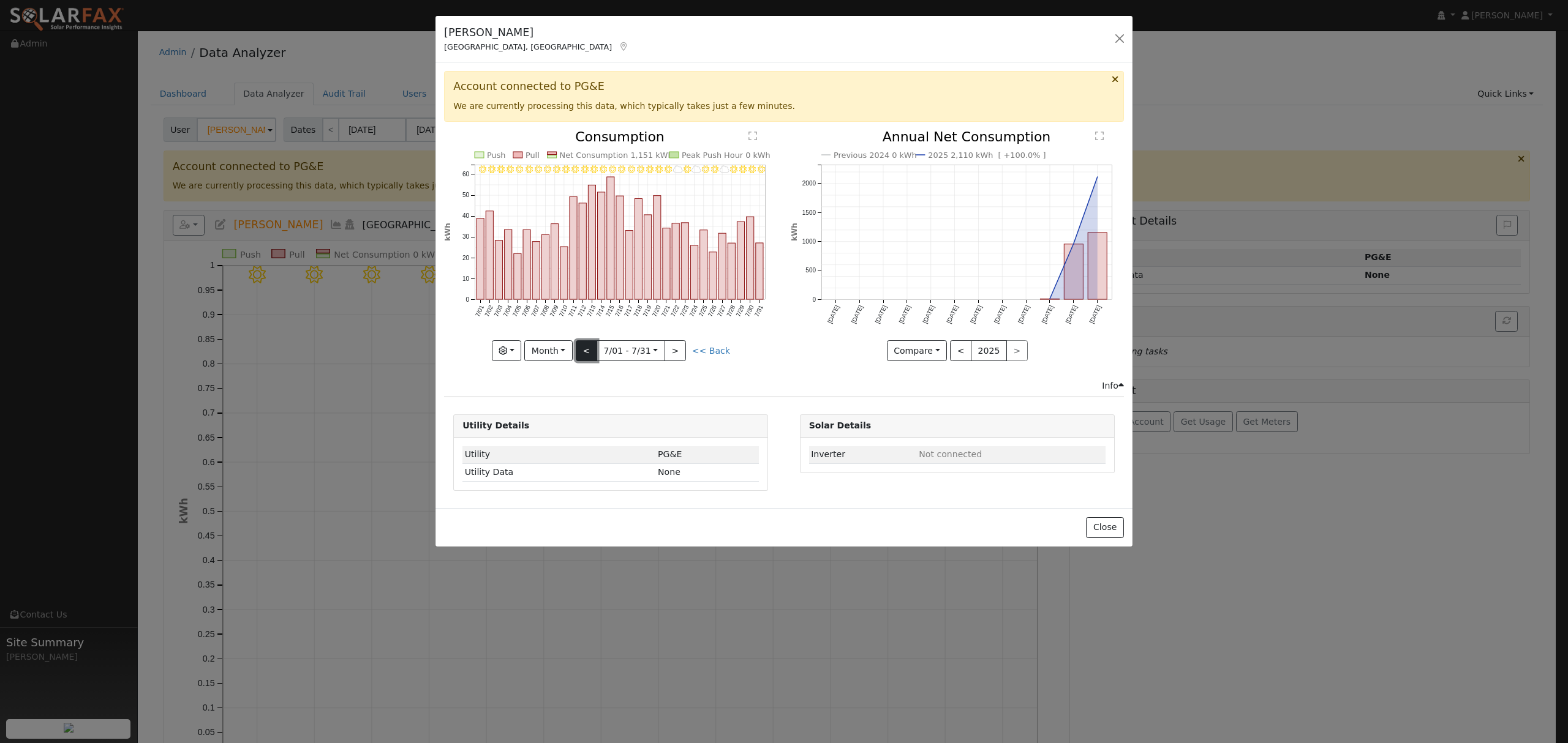
click at [591, 353] on button "<" at bounding box center [586, 351] width 22 height 21
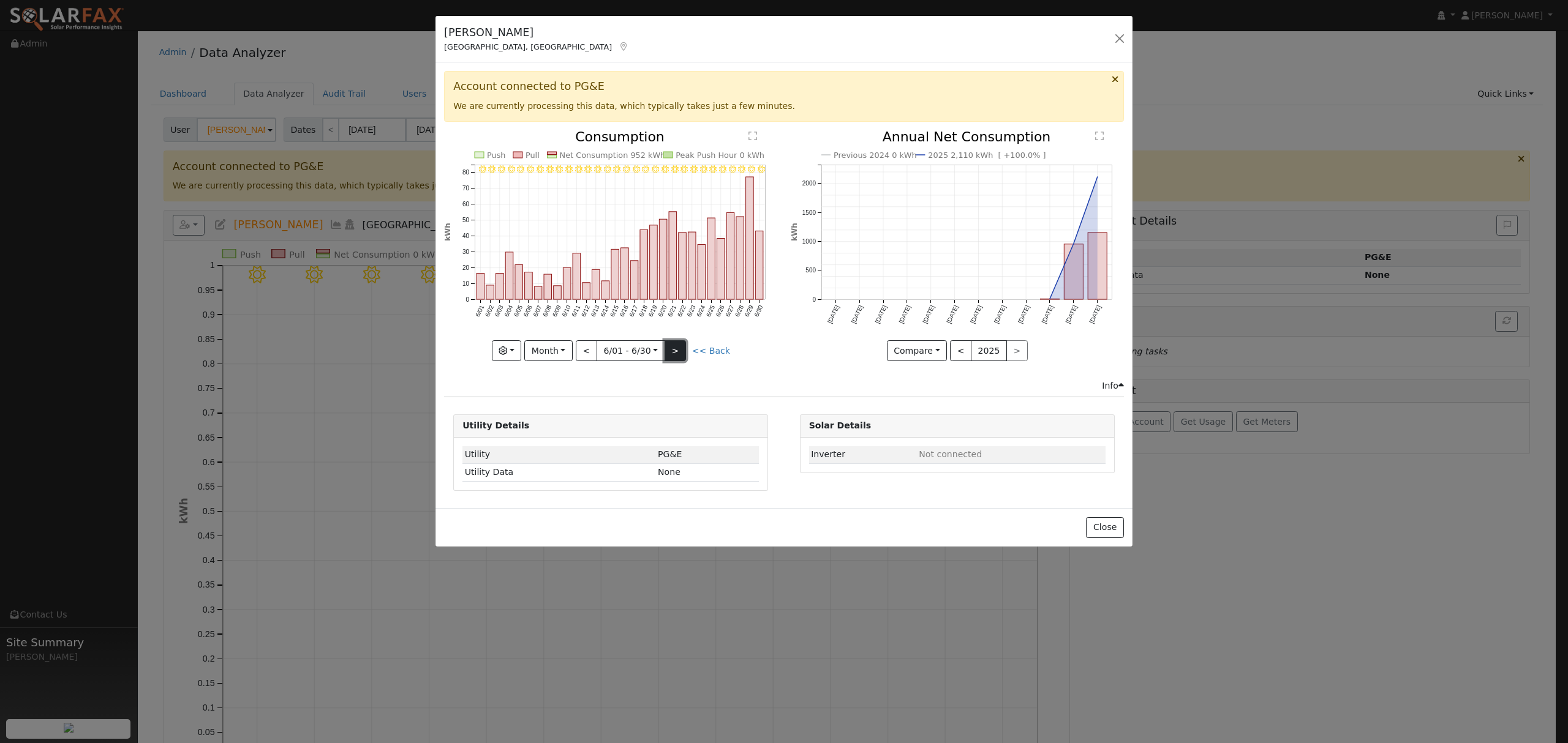
click at [674, 353] on button ">" at bounding box center [675, 351] width 22 height 21
type input "[DATE]"
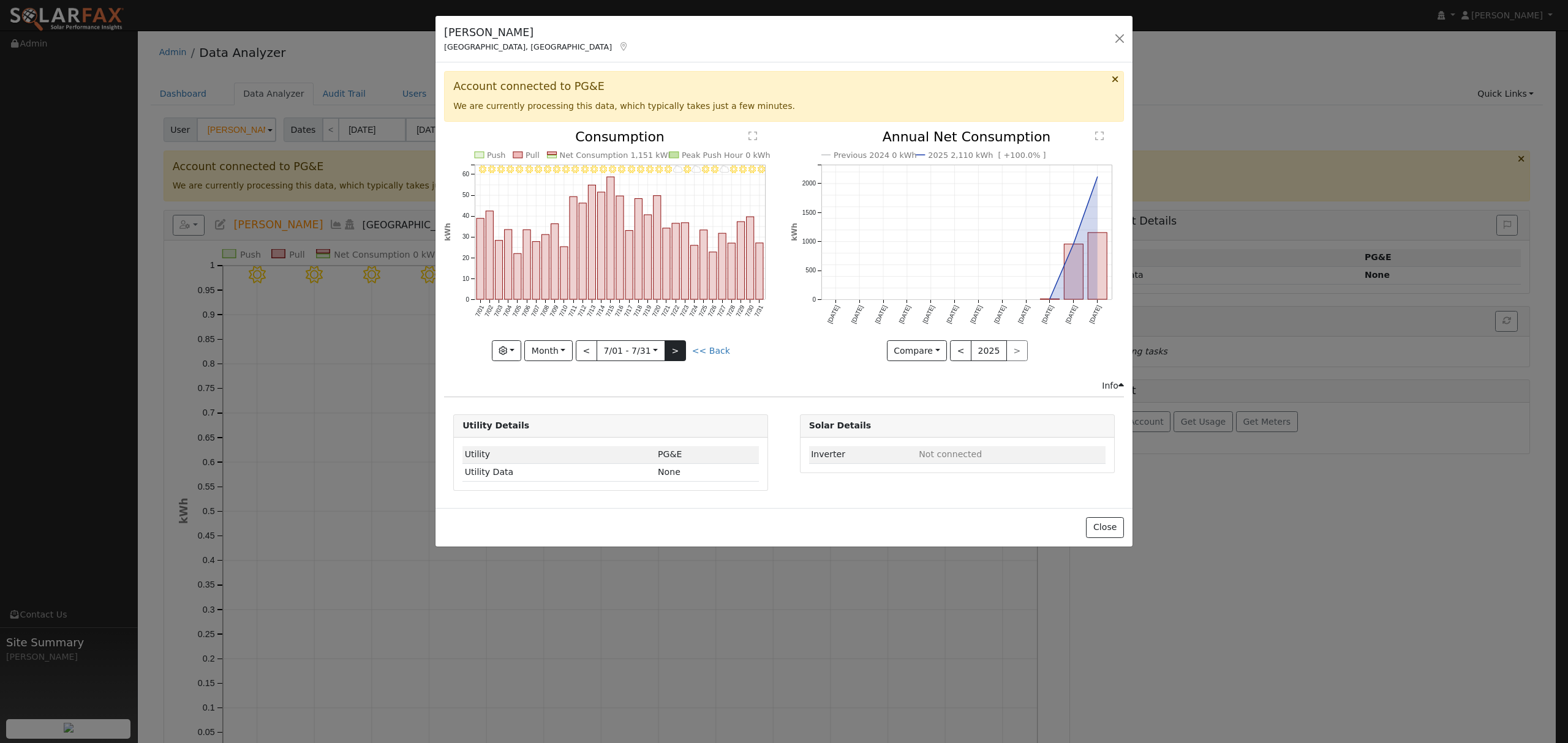
click at [674, 353] on div "7/31 - Clear 7/30 - Clear 7/29 - Clear 7/28 - Clear 7/27 - MostlyCloudy 7/26 - …" at bounding box center [611, 246] width 333 height 231
click at [1101, 530] on button "Close" at bounding box center [1104, 528] width 37 height 21
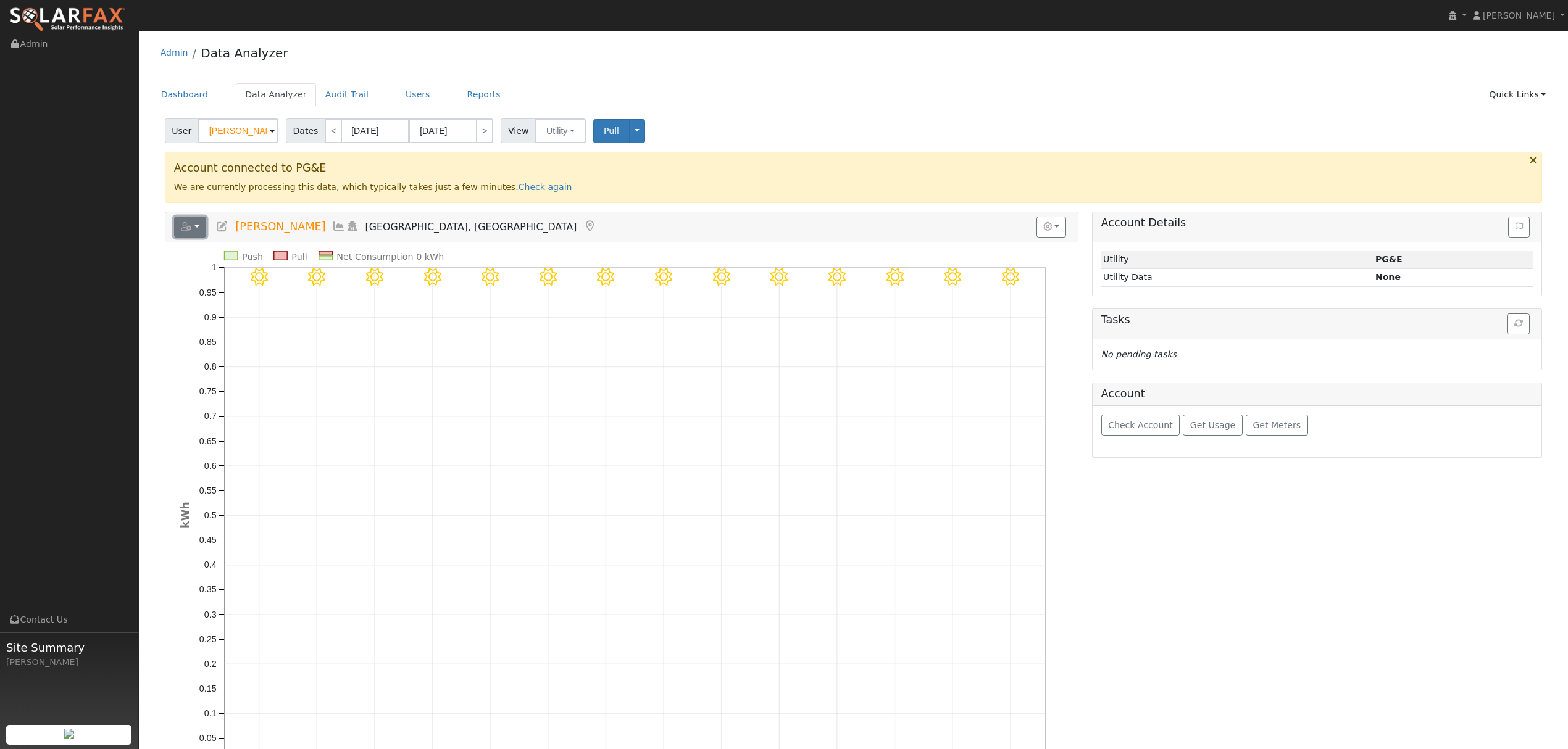
click at [200, 226] on button "button" at bounding box center [190, 227] width 32 height 21
click at [323, 279] on link "Export to CSV" at bounding box center [343, 283] width 90 height 15
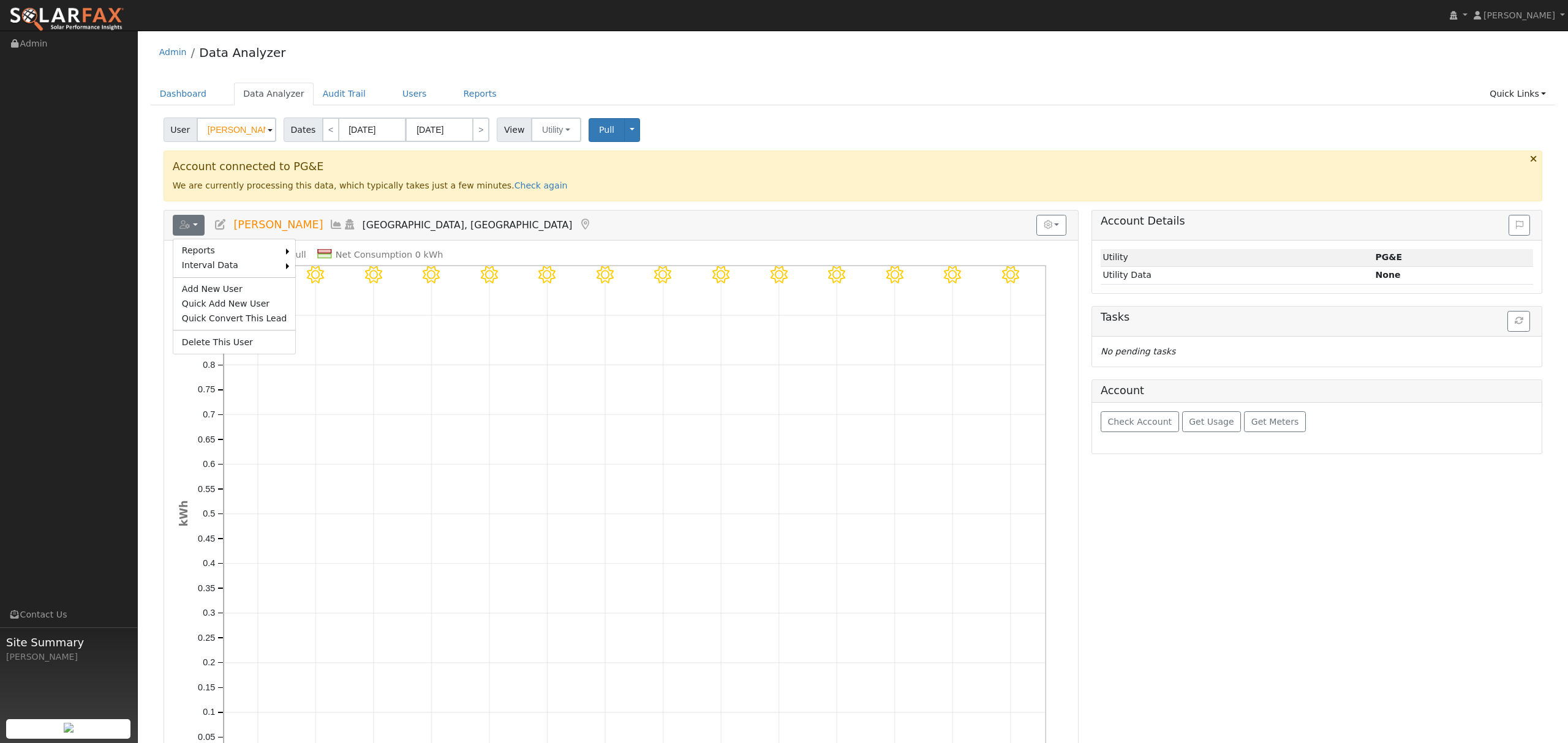
select select "7"
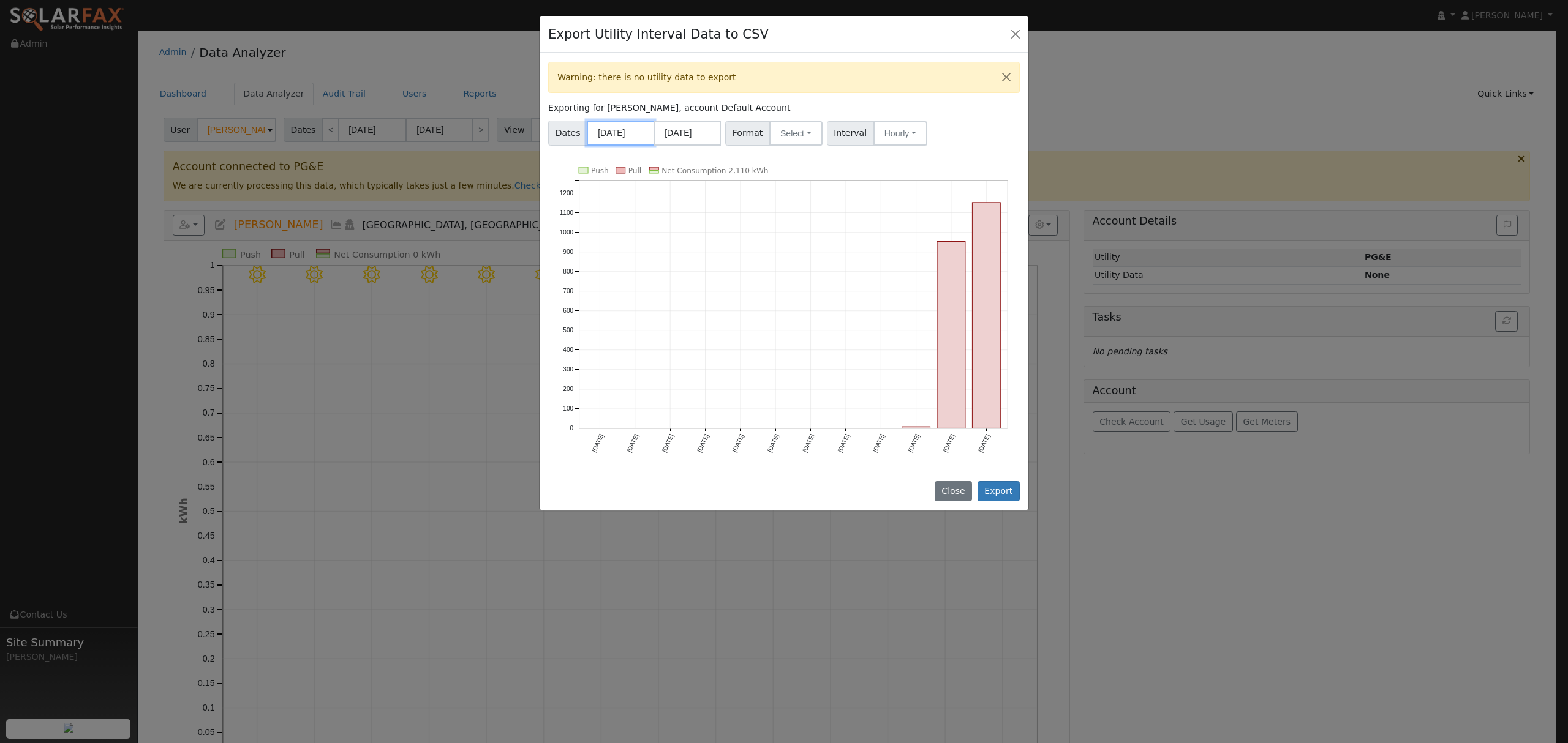
click at [624, 134] on input "[DATE]" at bounding box center [620, 133] width 67 height 26
click at [732, 155] on span at bounding box center [736, 154] width 9 height 7
type input "2025"
click at [681, 158] on select "January February March April May June July August September October November De…" at bounding box center [656, 159] width 80 height 15
select select "5"
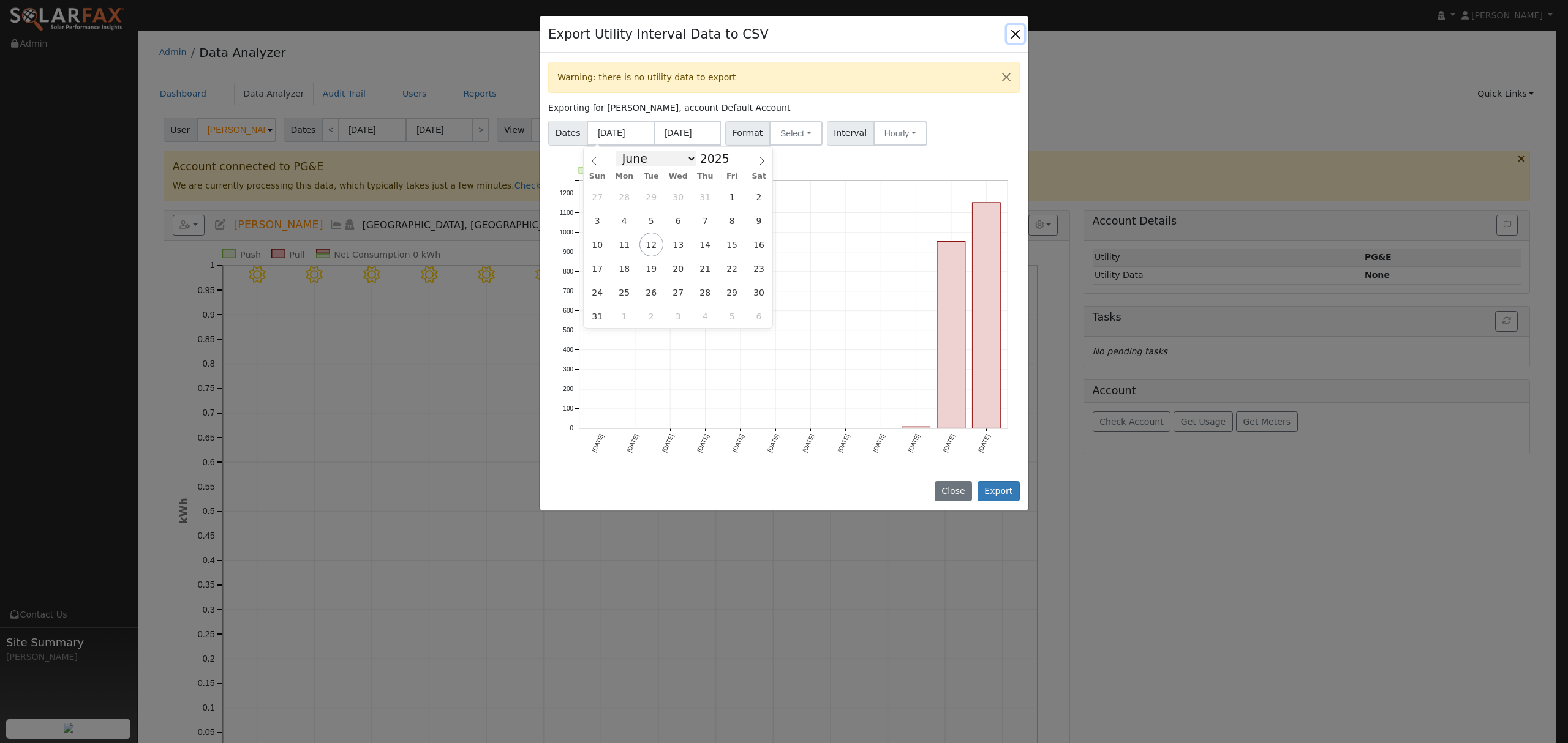
click at [625, 151] on select "January February March April May June July August September October November De…" at bounding box center [656, 159] width 80 height 15
click at [702, 133] on input "[DATE]" at bounding box center [686, 133] width 67 height 26
click at [751, 160] on select "January February March April May June July August September October November De…" at bounding box center [722, 159] width 80 height 15
select select "7"
click at [691, 151] on select "January February March April May June July August September October November De…" at bounding box center [722, 159] width 80 height 15
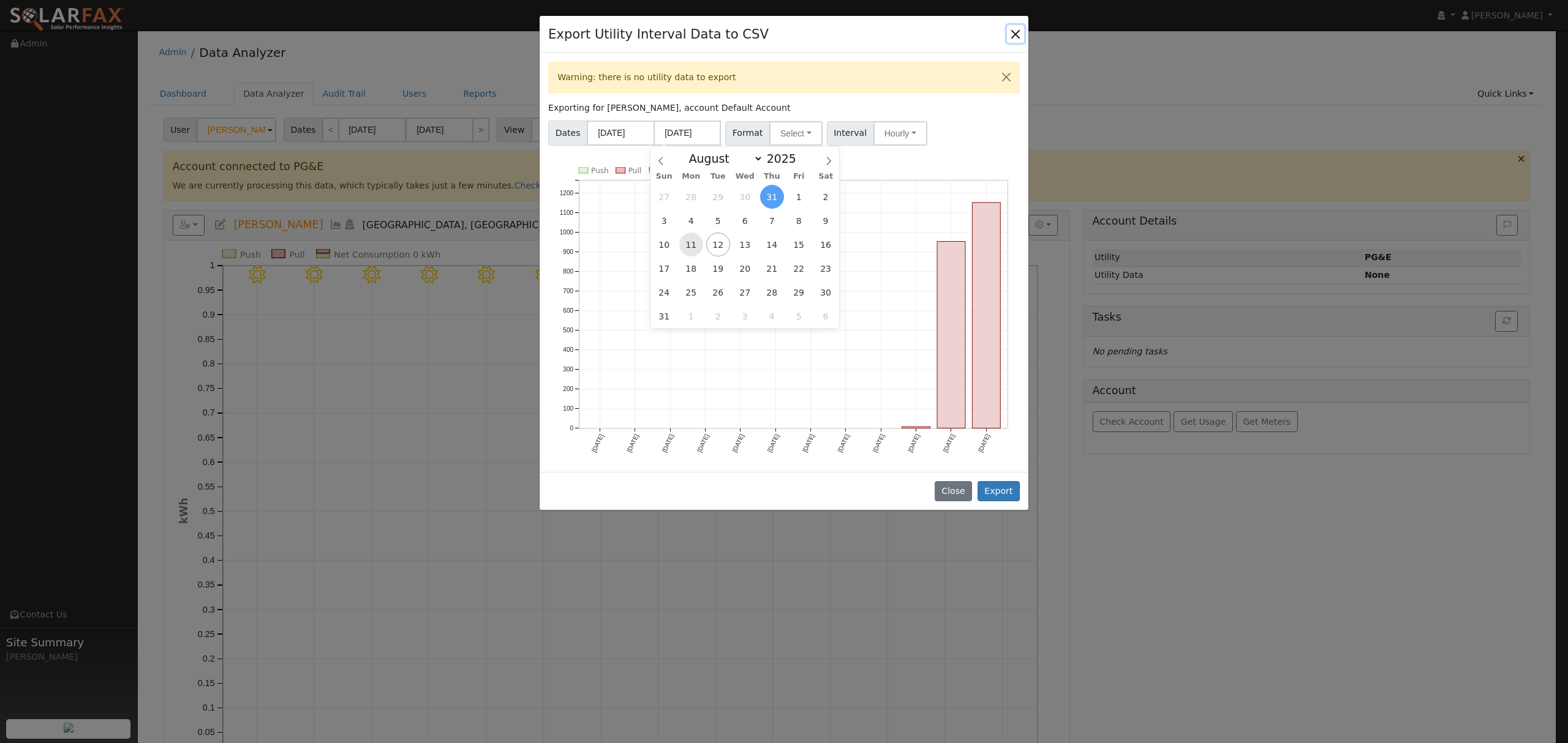
click at [697, 239] on span "11" at bounding box center [690, 244] width 24 height 24
type input "[DATE]"
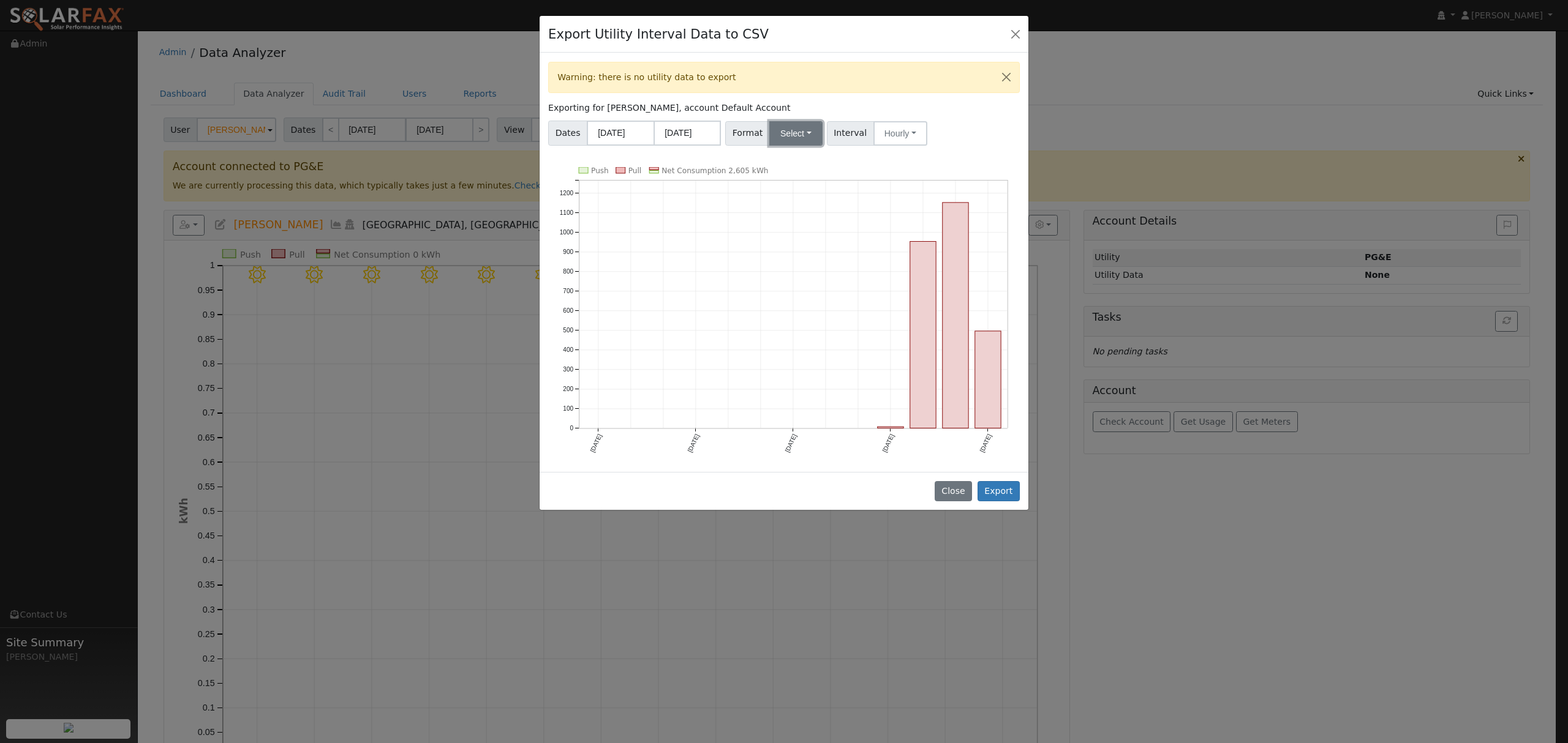
click at [800, 128] on button "Select" at bounding box center [795, 133] width 53 height 25
click at [804, 289] on link "Solargraf" at bounding box center [811, 291] width 88 height 17
click at [1002, 493] on button "Export" at bounding box center [998, 491] width 43 height 21
